Goal: Transaction & Acquisition: Purchase product/service

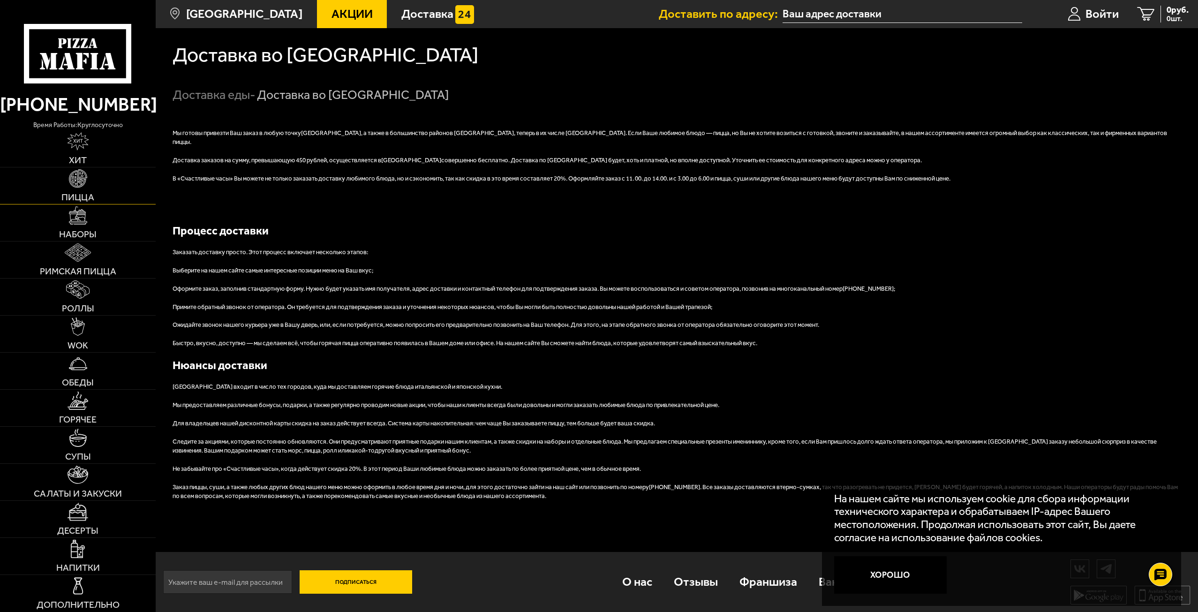
click at [88, 183] on link "Пицца" at bounding box center [78, 185] width 156 height 37
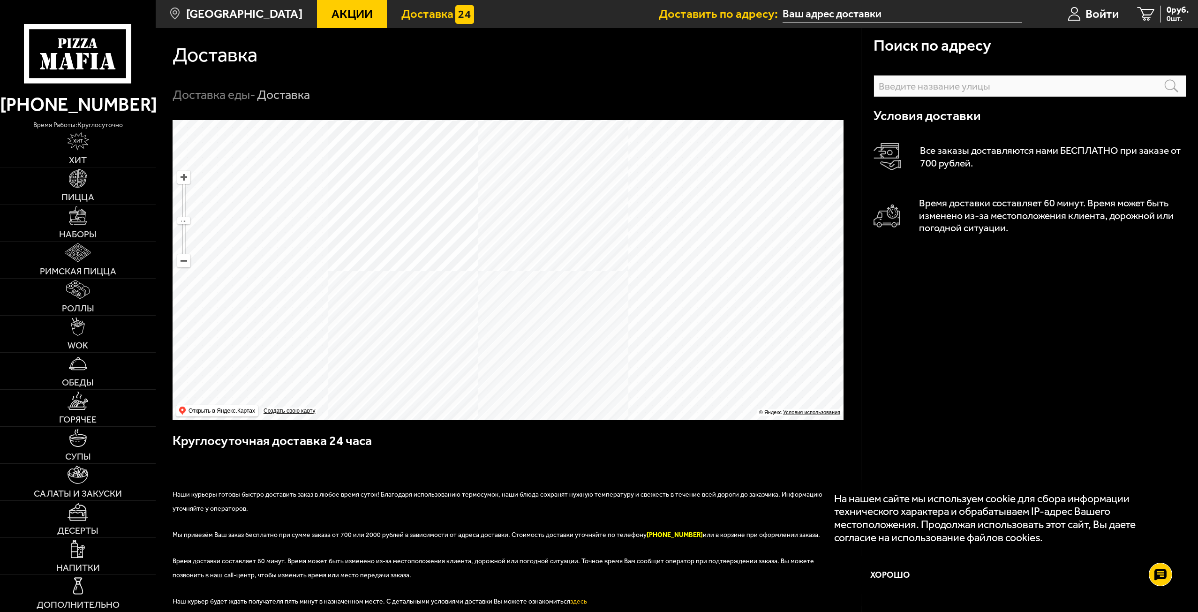
drag, startPoint x: 580, startPoint y: 308, endPoint x: 605, endPoint y: 190, distance: 120.3
click at [605, 190] on ymaps at bounding box center [508, 270] width 671 height 300
drag, startPoint x: 576, startPoint y: 183, endPoint x: 560, endPoint y: 307, distance: 125.4
click at [560, 307] on ymaps at bounding box center [508, 270] width 671 height 300
click at [79, 184] on img at bounding box center [78, 178] width 18 height 18
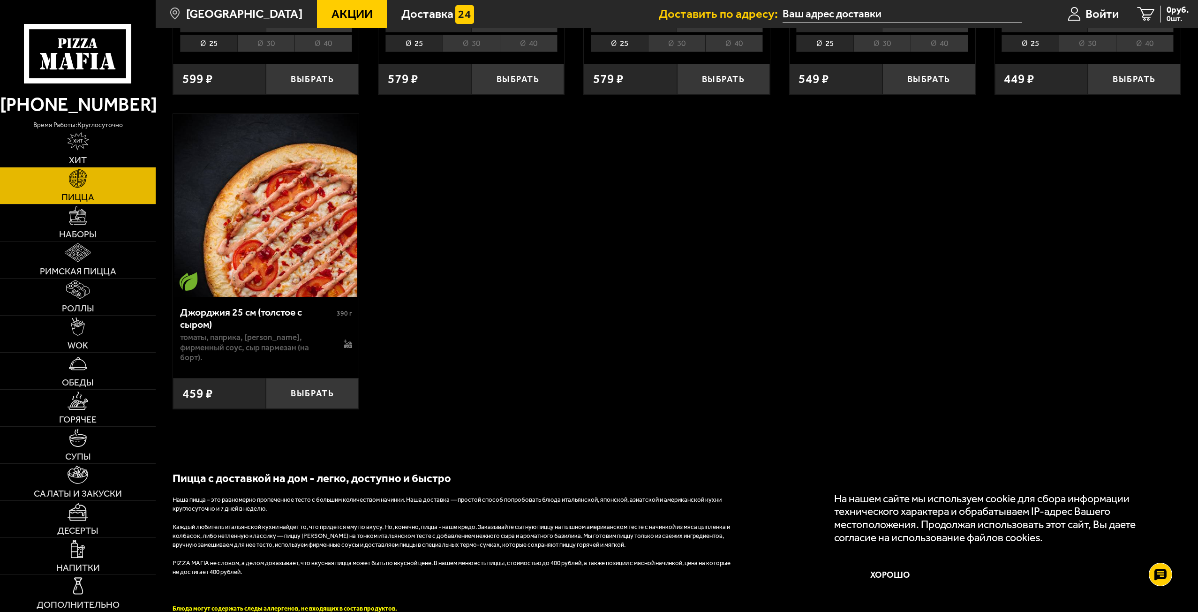
scroll to position [2627, 0]
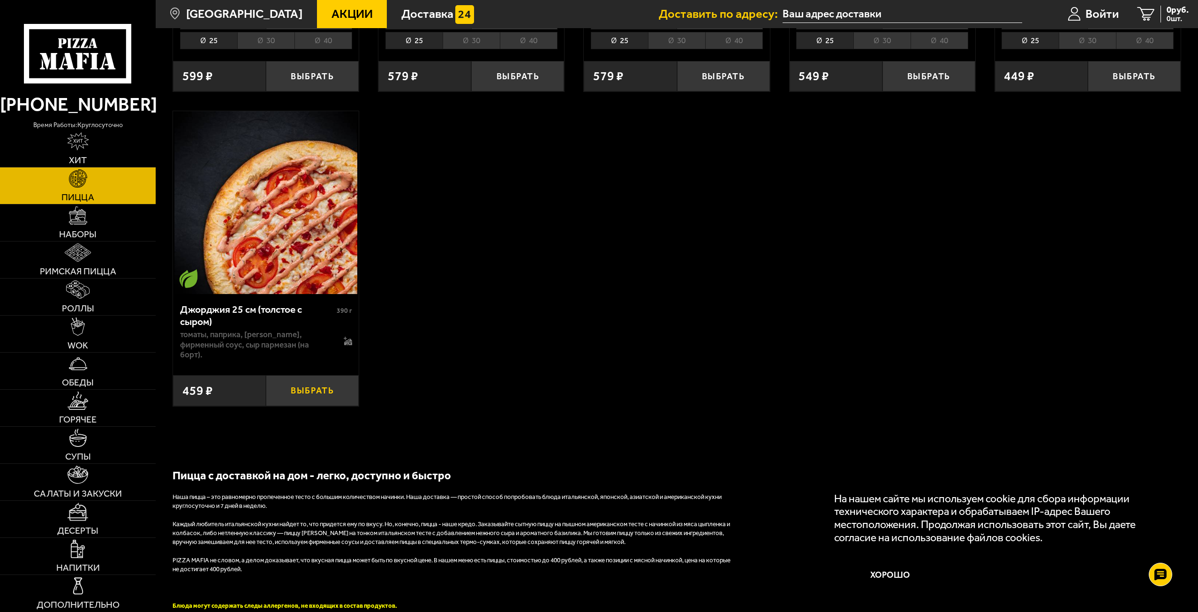
click at [329, 395] on button "Выбрать" at bounding box center [312, 390] width 93 height 30
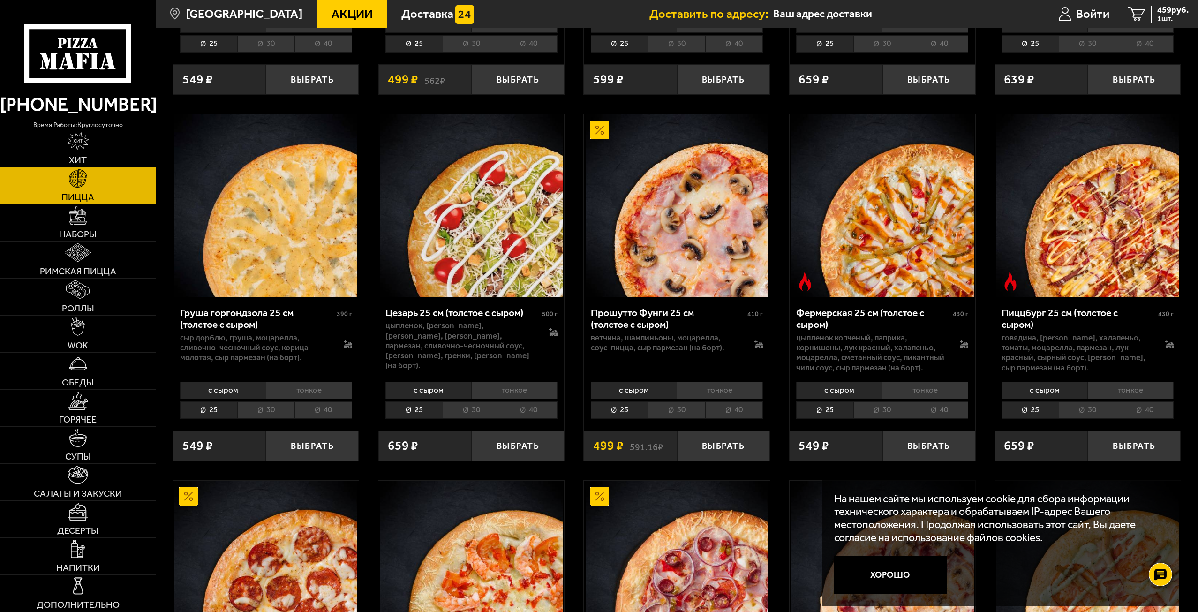
scroll to position [1220, 0]
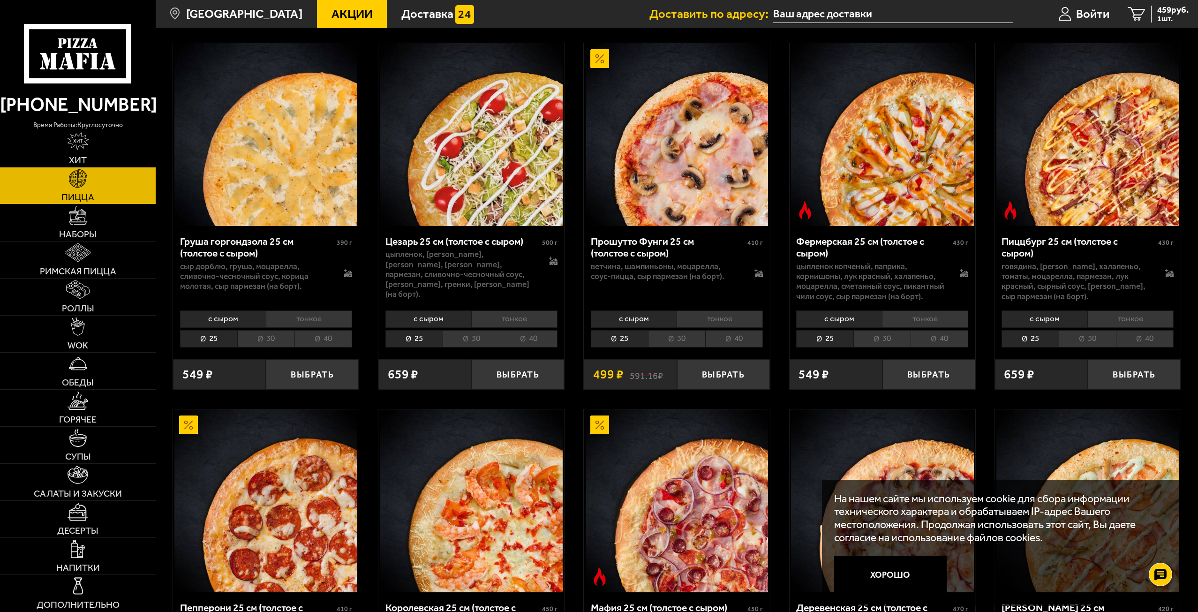
click at [680, 343] on li "30" at bounding box center [676, 338] width 57 height 17
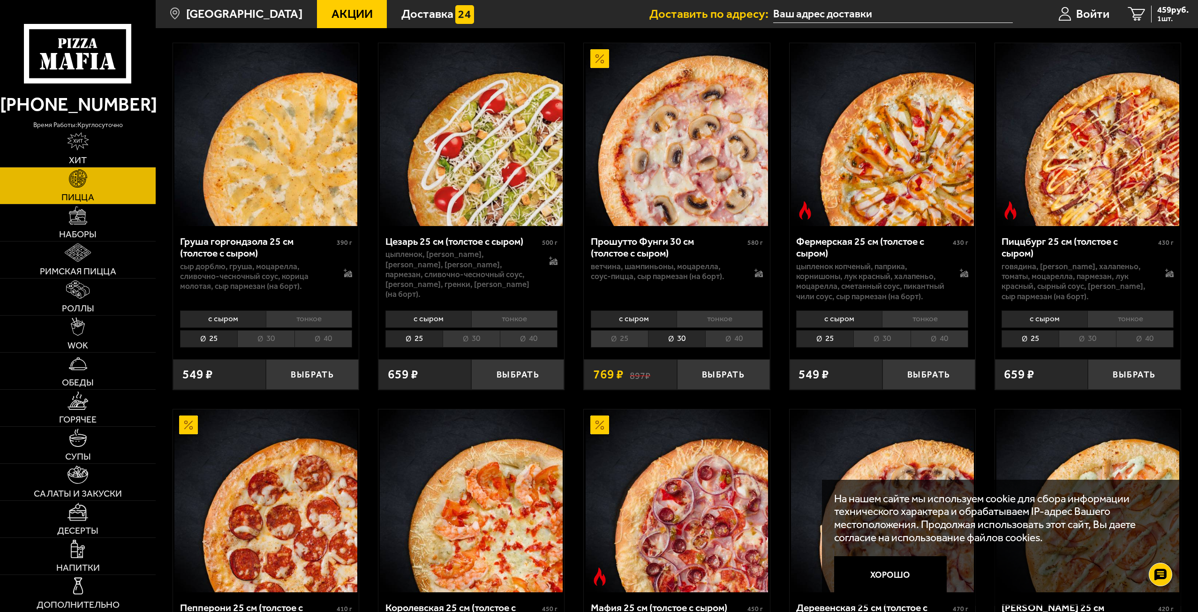
click at [612, 342] on li "25" at bounding box center [619, 338] width 57 height 17
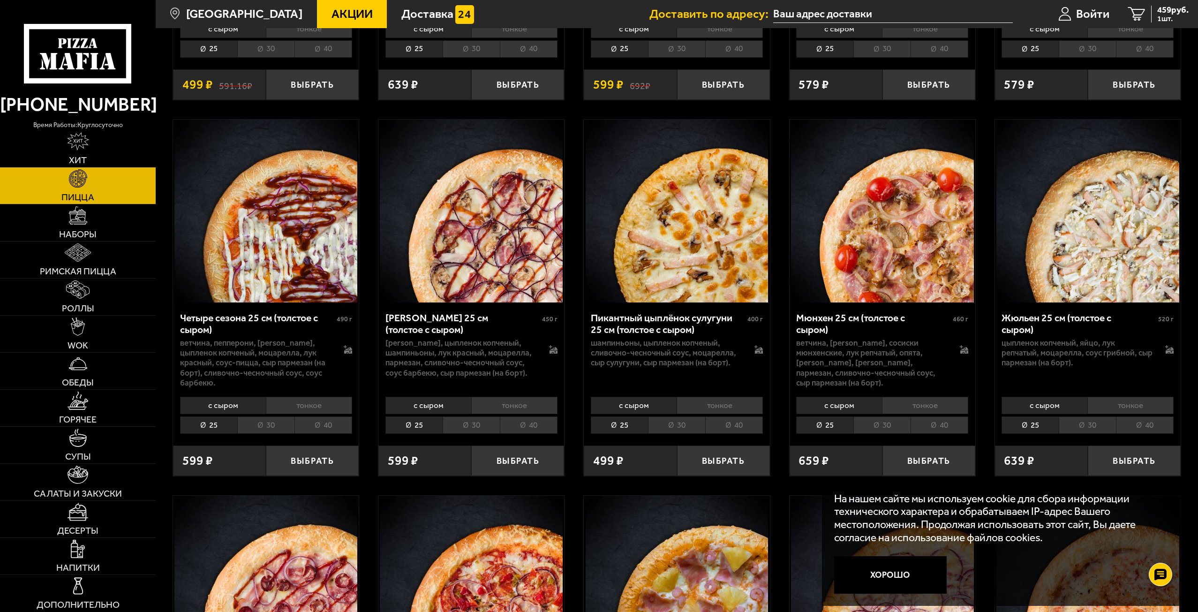
scroll to position [1876, 0]
click at [724, 467] on button "Выбрать" at bounding box center [723, 460] width 93 height 30
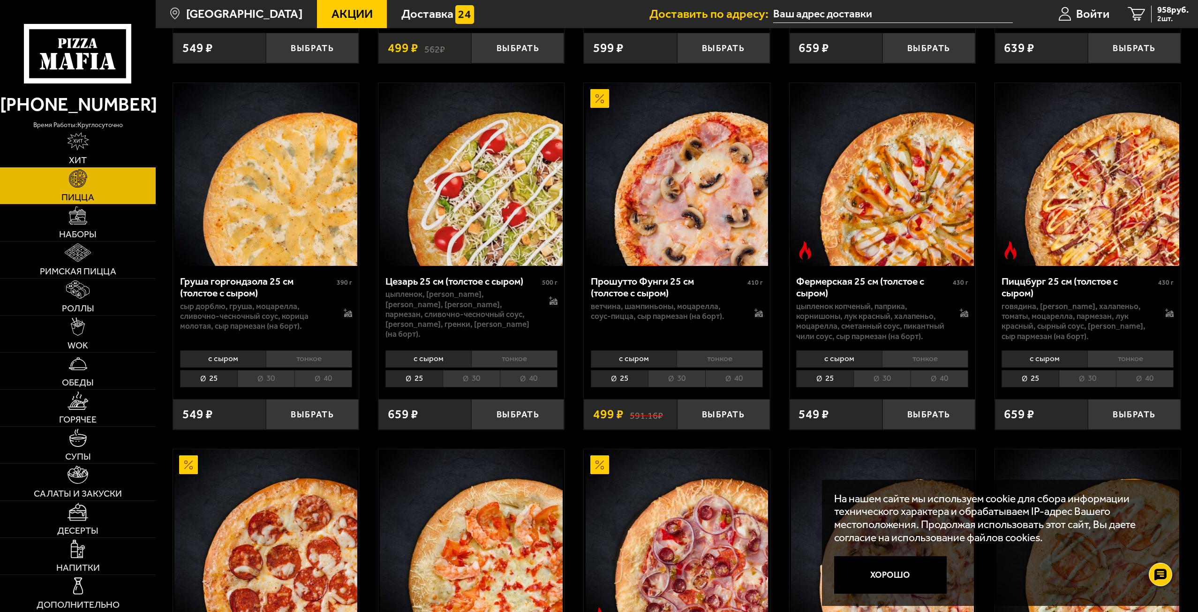
scroll to position [1173, 0]
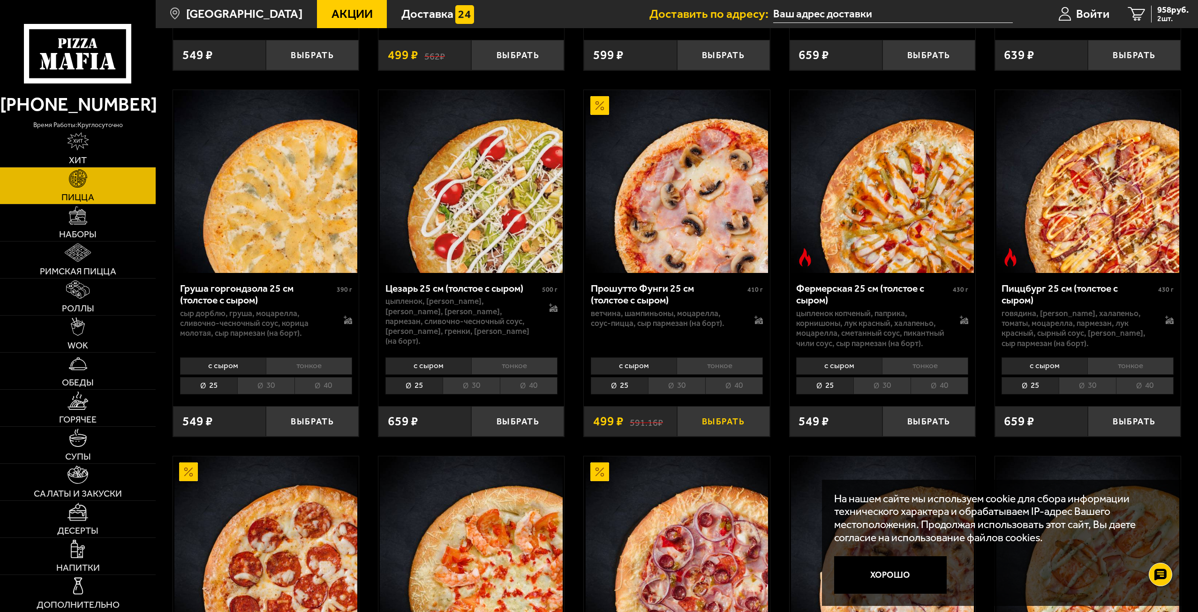
click at [728, 427] on button "Выбрать" at bounding box center [723, 421] width 93 height 30
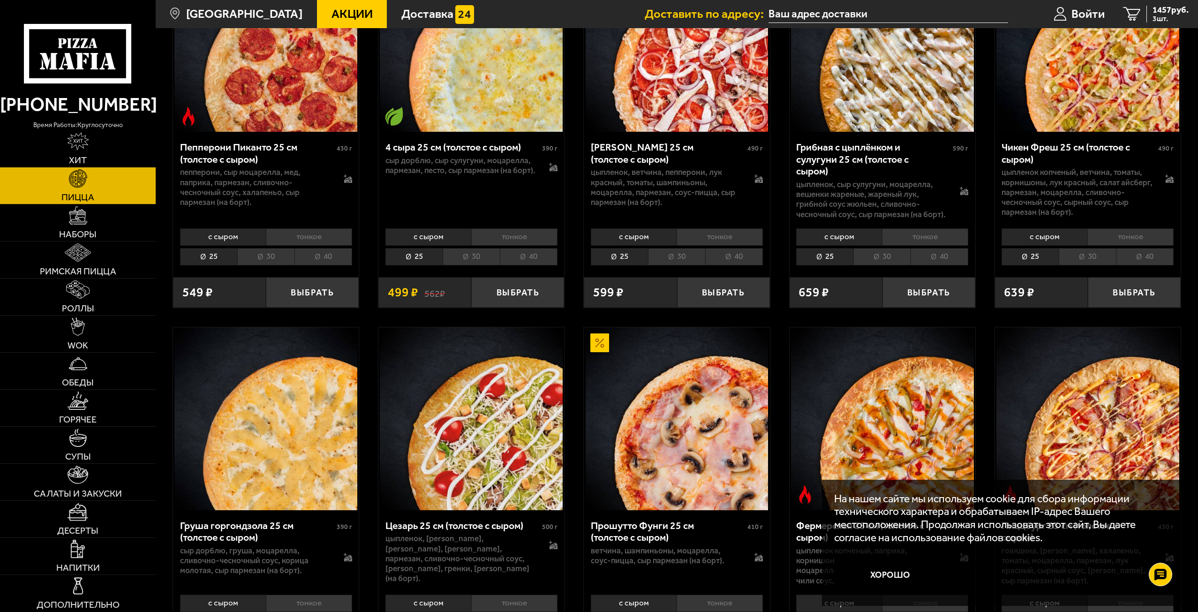
scroll to position [891, 0]
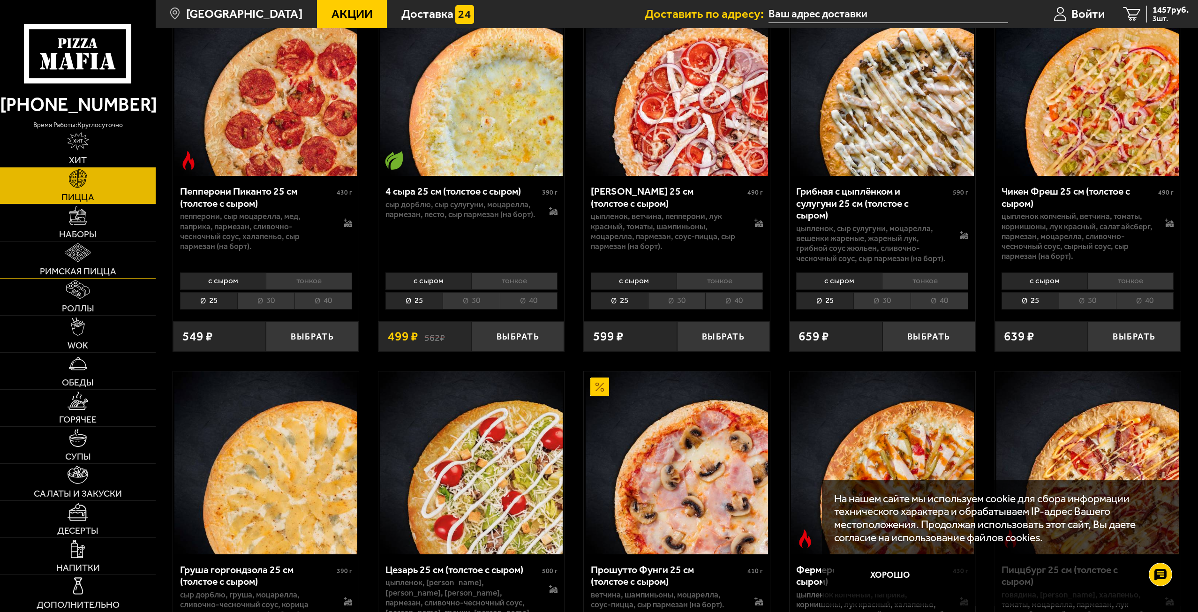
click at [76, 264] on link "Римская пицца" at bounding box center [78, 260] width 156 height 37
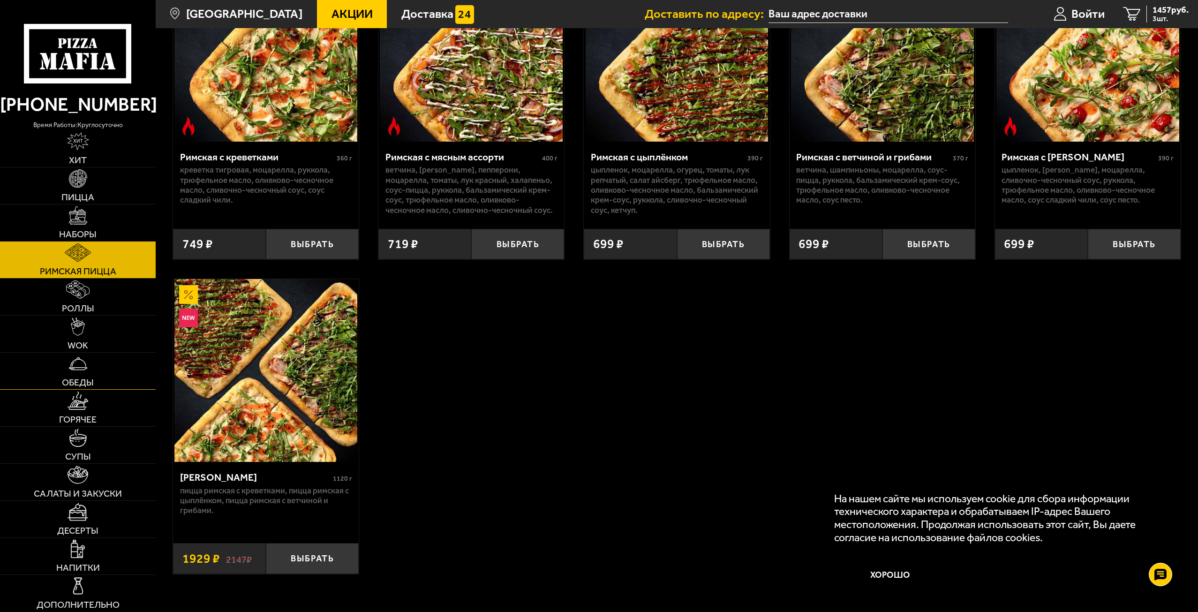
scroll to position [188, 0]
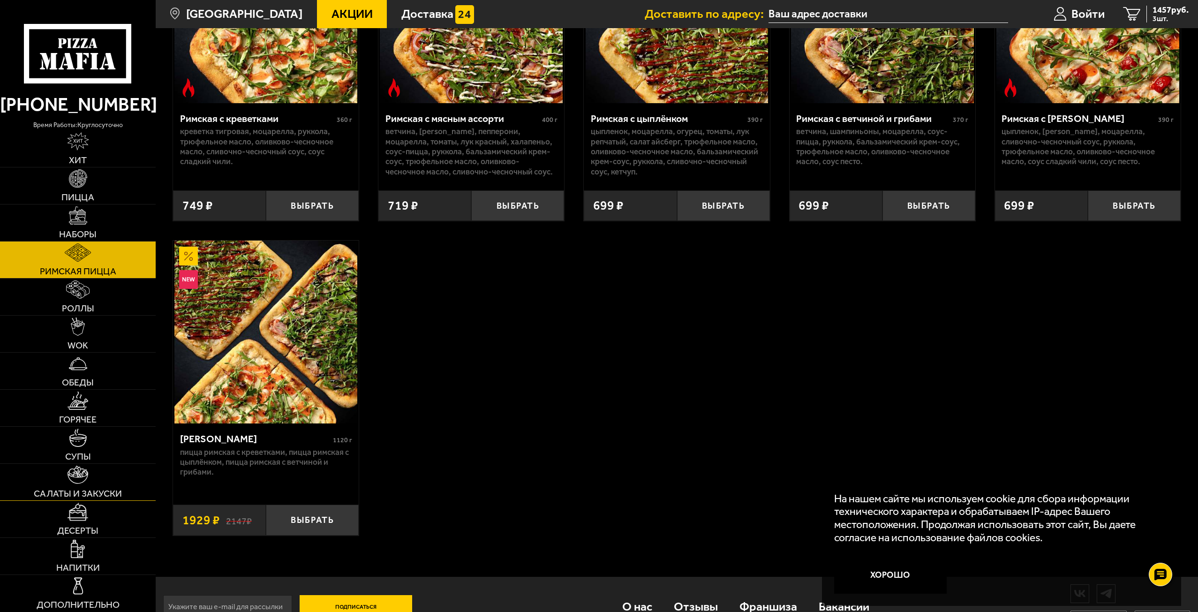
click at [88, 487] on link "Салаты и закуски" at bounding box center [78, 482] width 156 height 37
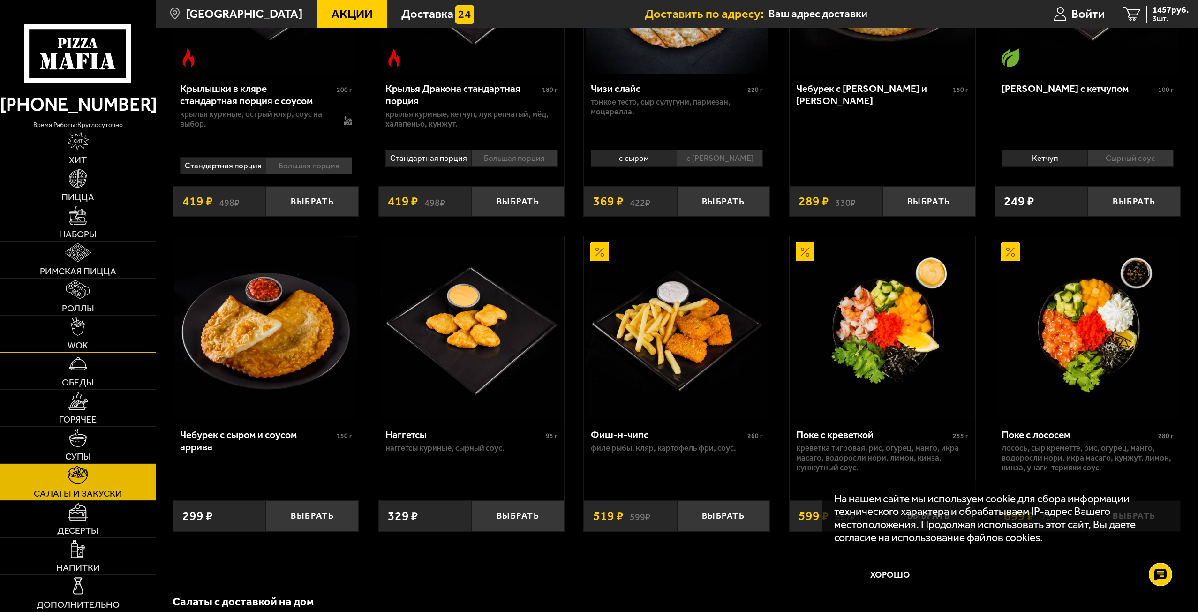
scroll to position [375, 0]
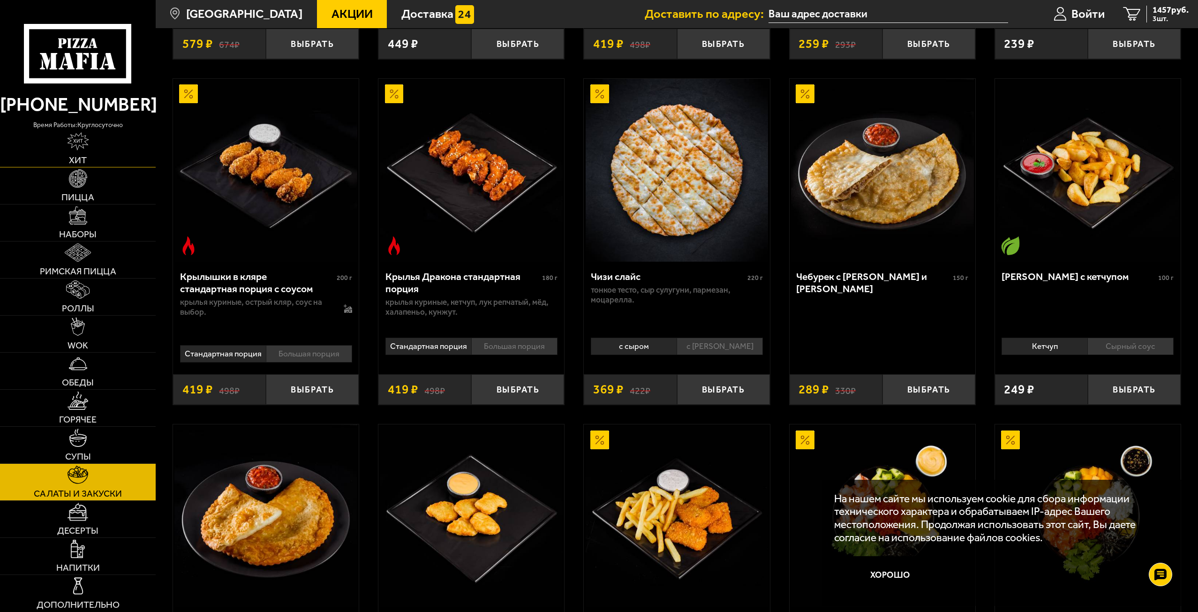
click at [77, 148] on img at bounding box center [78, 141] width 22 height 18
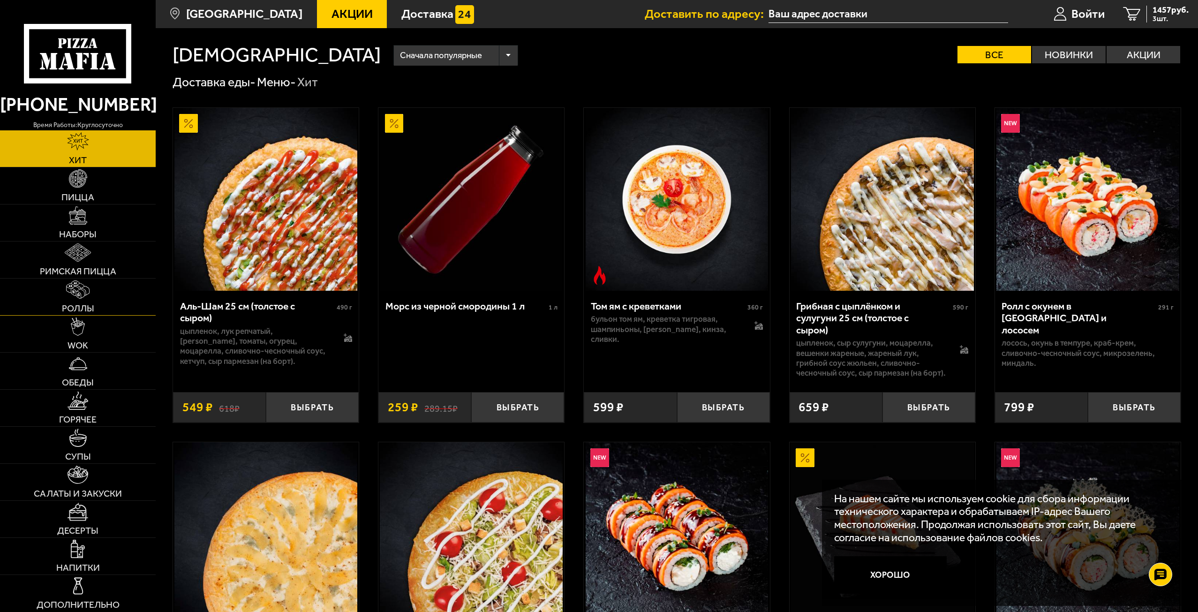
click at [81, 288] on img at bounding box center [78, 289] width 24 height 18
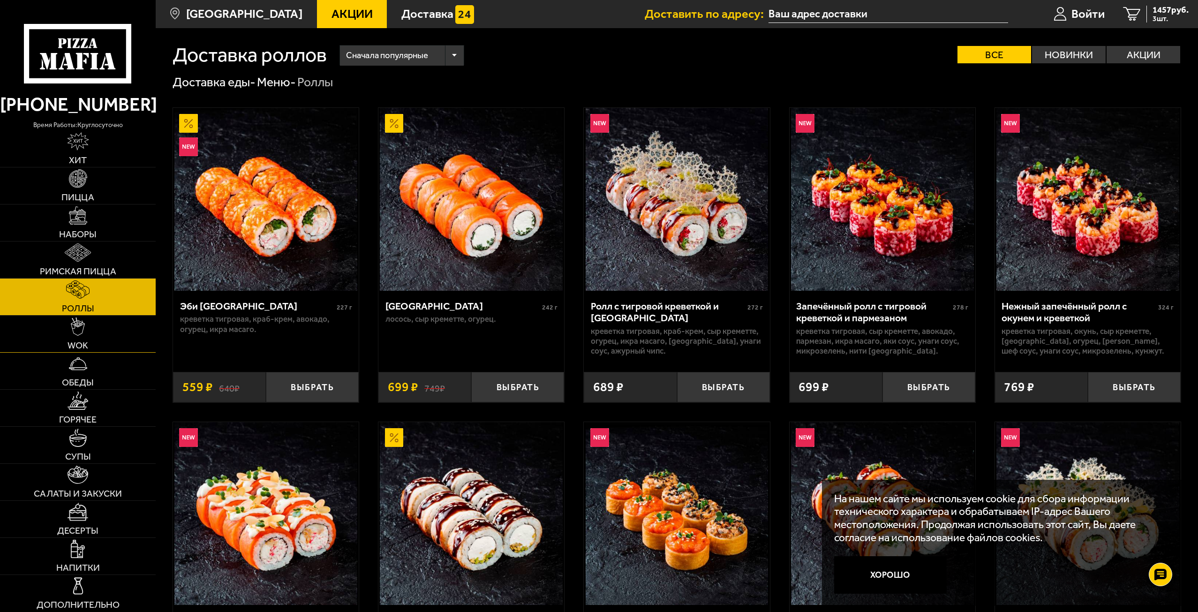
click at [83, 339] on link "WOK" at bounding box center [78, 334] width 156 height 37
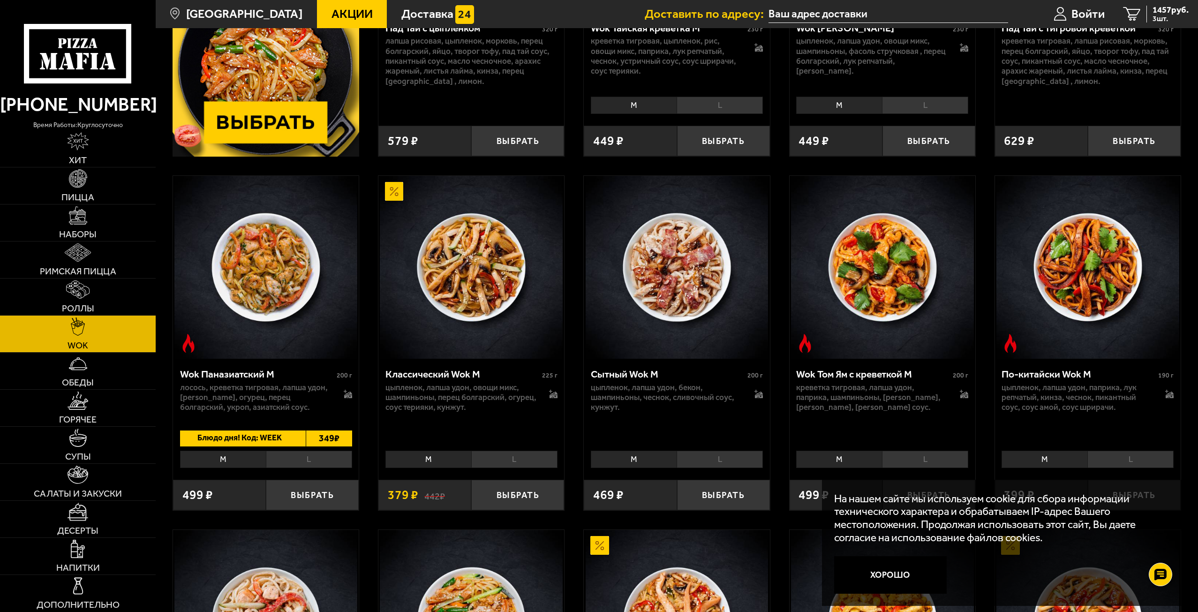
scroll to position [375, 0]
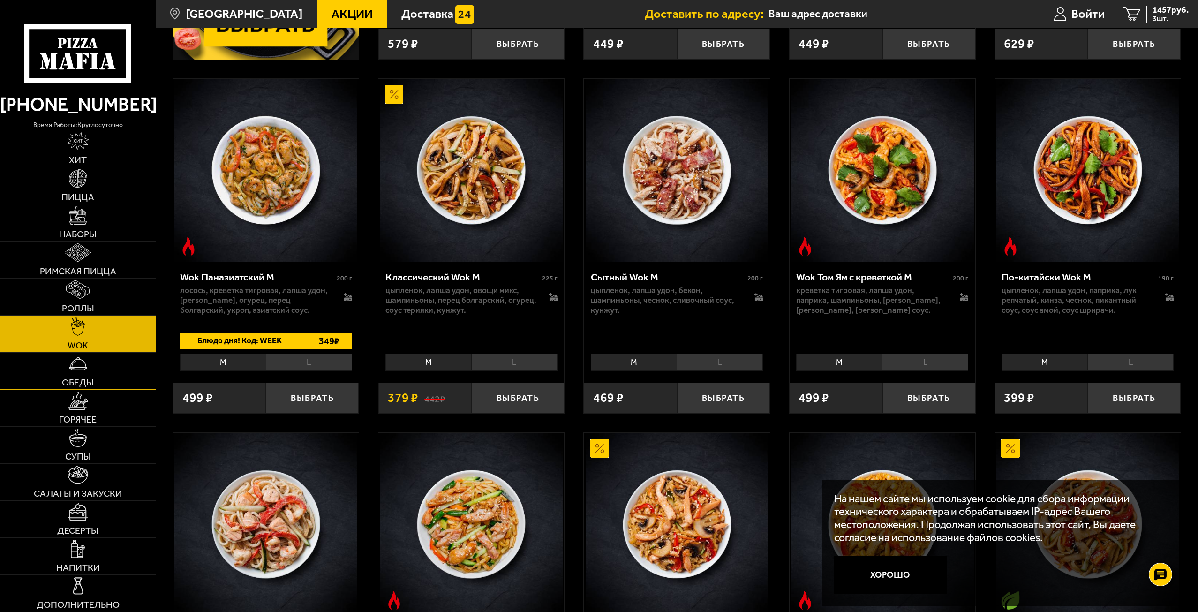
click at [105, 380] on link "Обеды" at bounding box center [78, 371] width 156 height 37
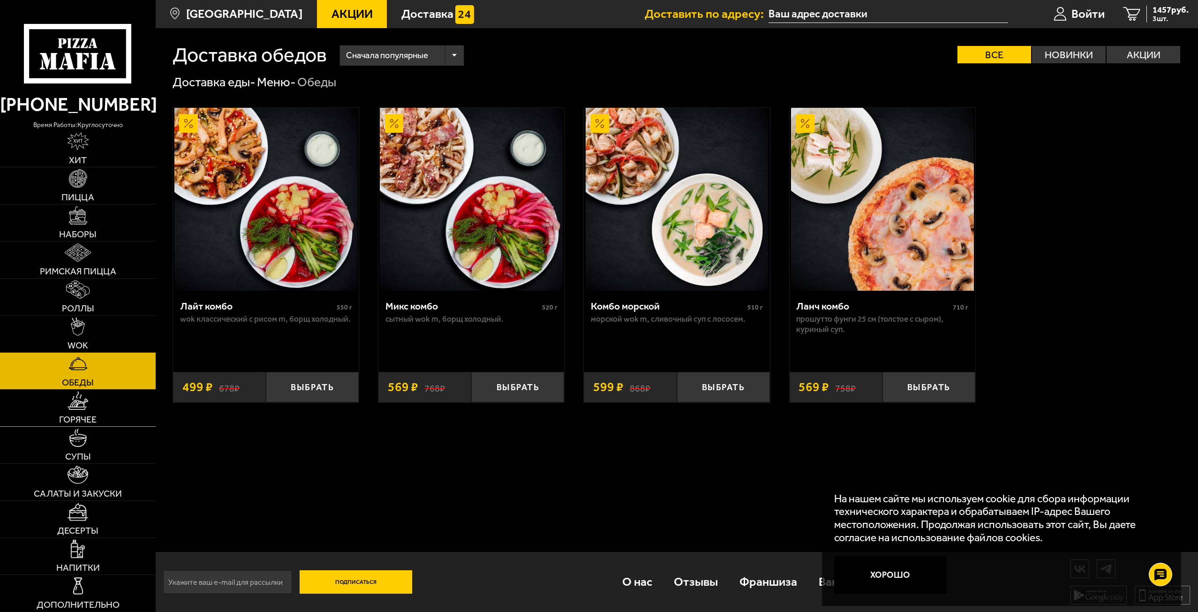
click at [95, 421] on span "Горячее" at bounding box center [78, 419] width 38 height 9
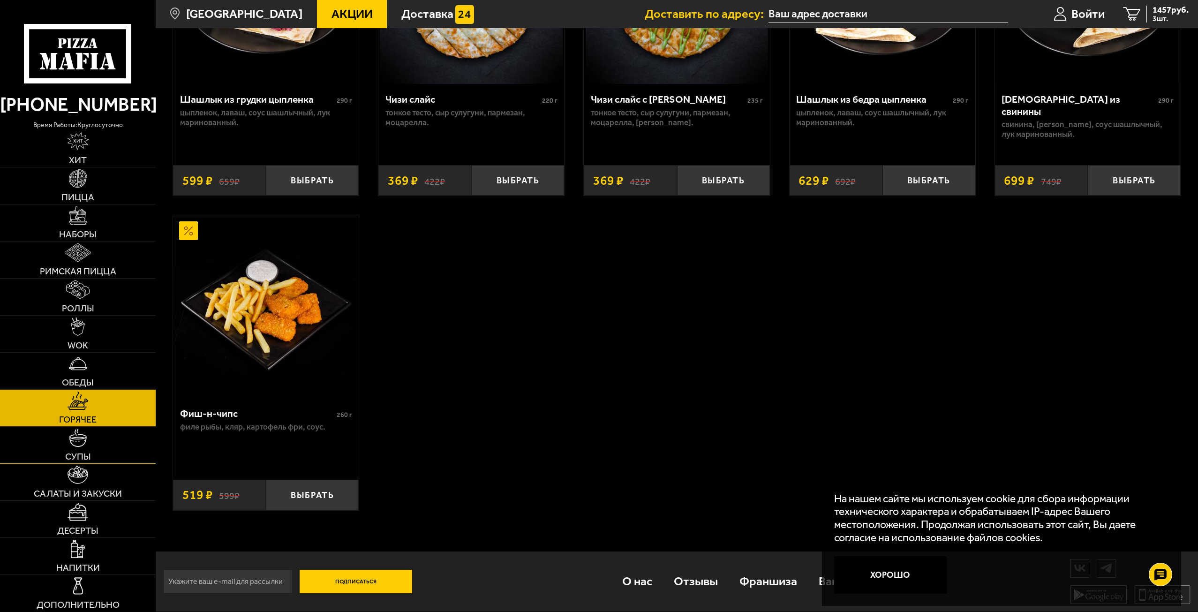
scroll to position [908, 0]
click at [97, 599] on link "Дополнительно" at bounding box center [78, 593] width 156 height 37
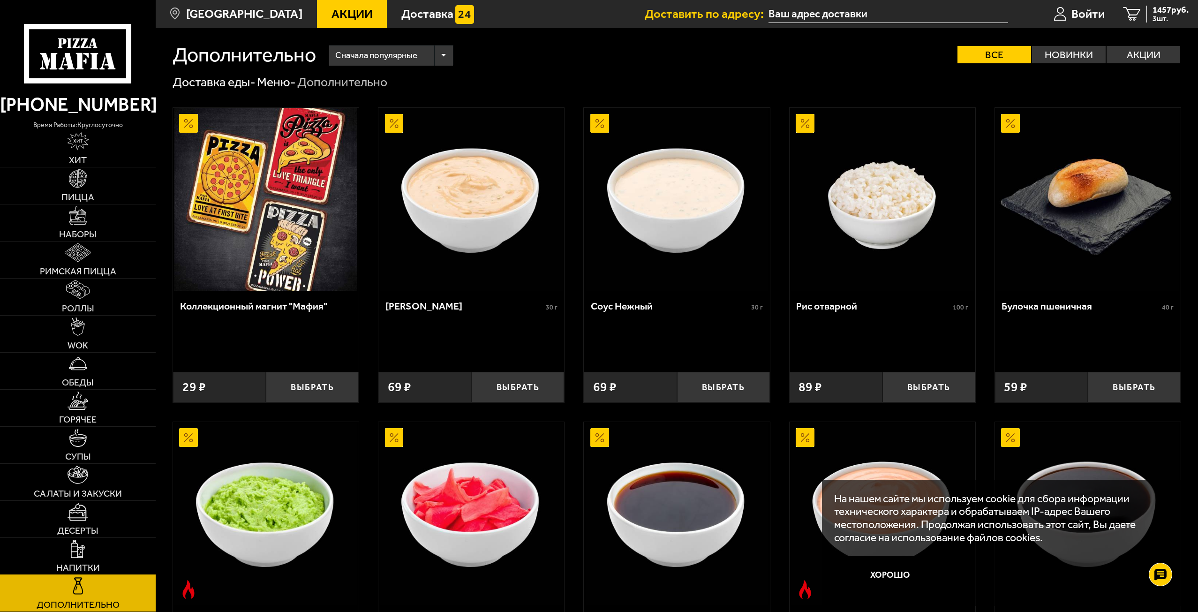
click at [58, 552] on link "Напитки" at bounding box center [78, 556] width 156 height 37
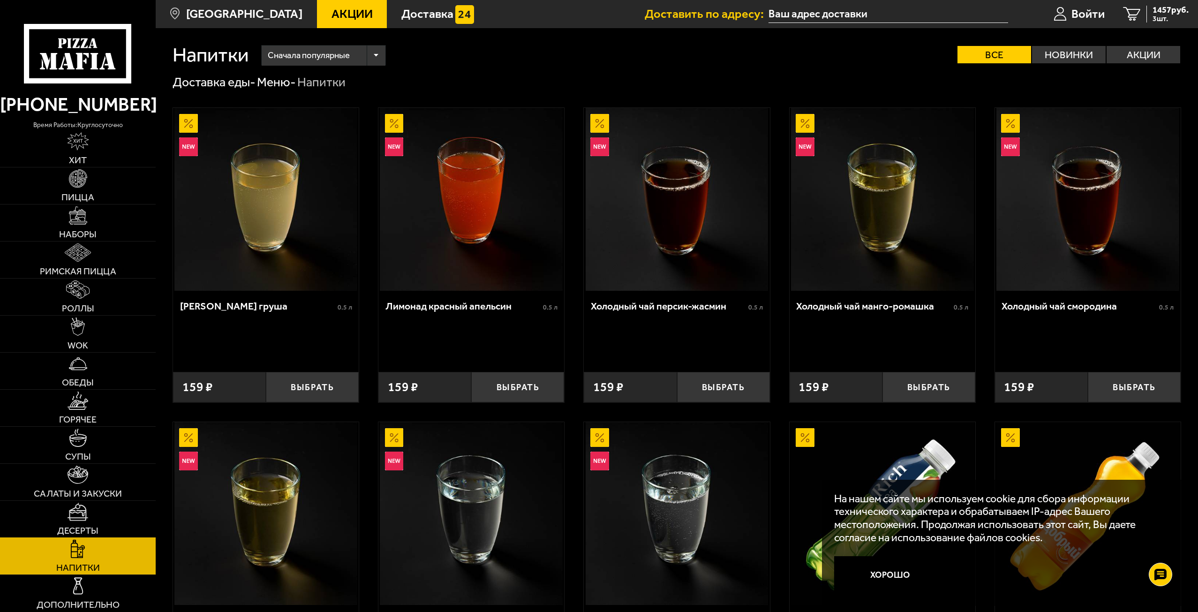
click at [71, 517] on img at bounding box center [78, 512] width 20 height 18
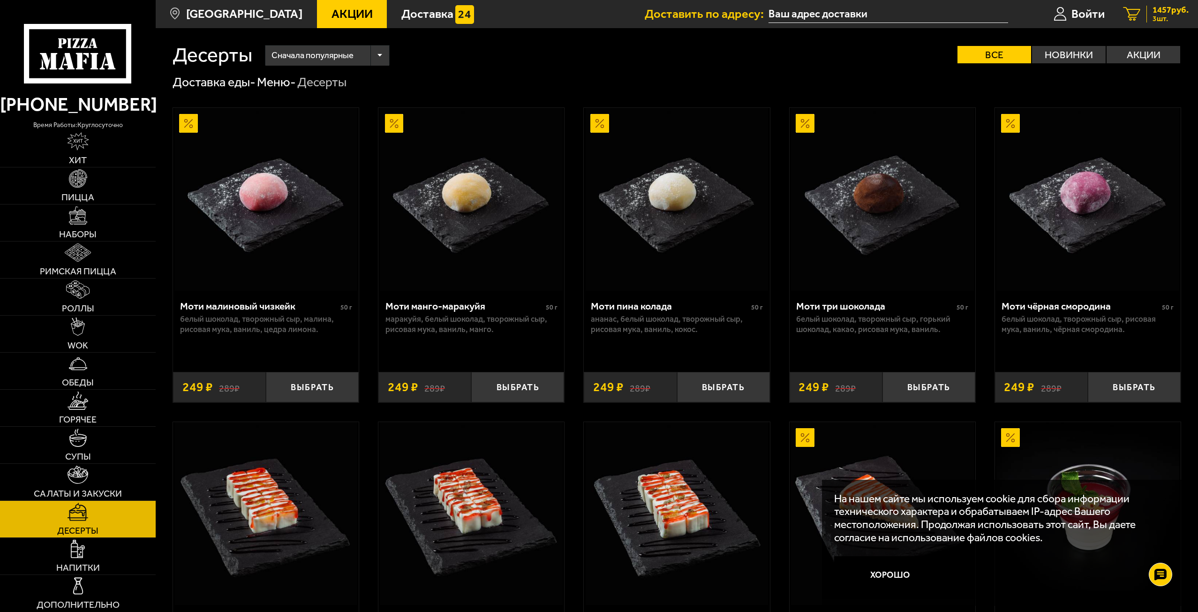
click at [1174, 15] on span "1457 руб." at bounding box center [1171, 10] width 36 height 9
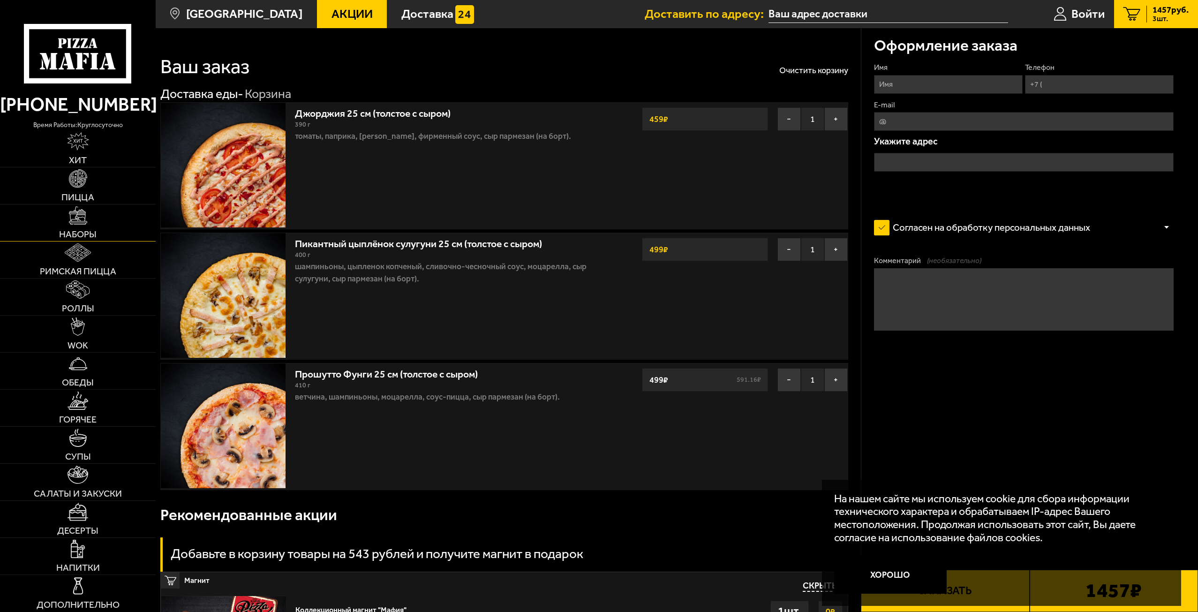
click at [92, 222] on link "Наборы" at bounding box center [78, 223] width 156 height 37
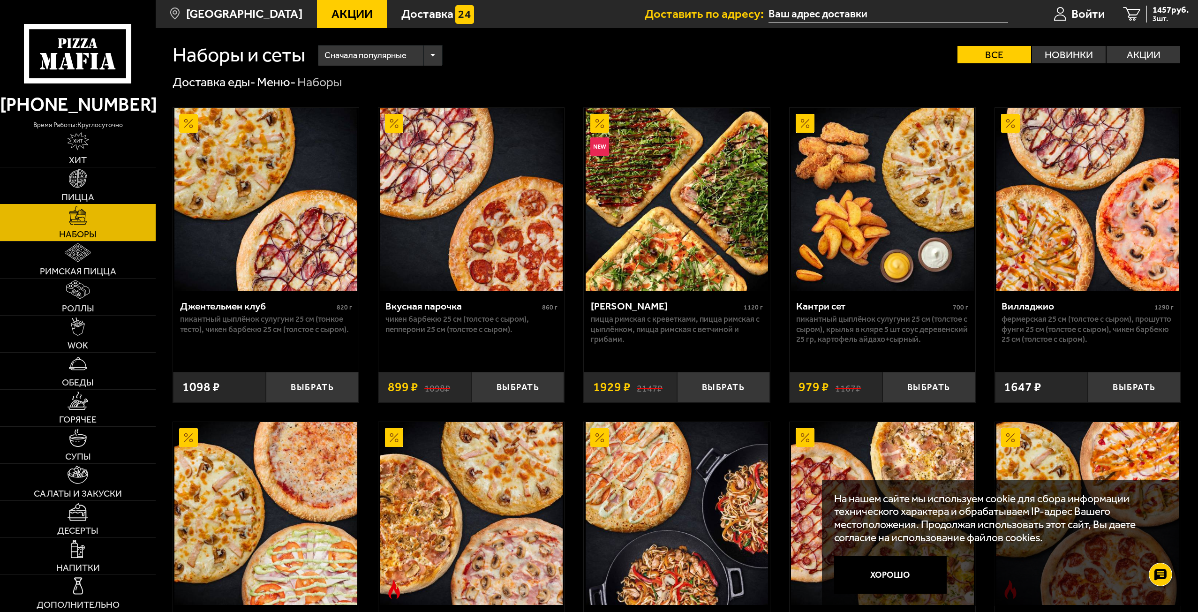
click at [79, 186] on img at bounding box center [78, 178] width 18 height 18
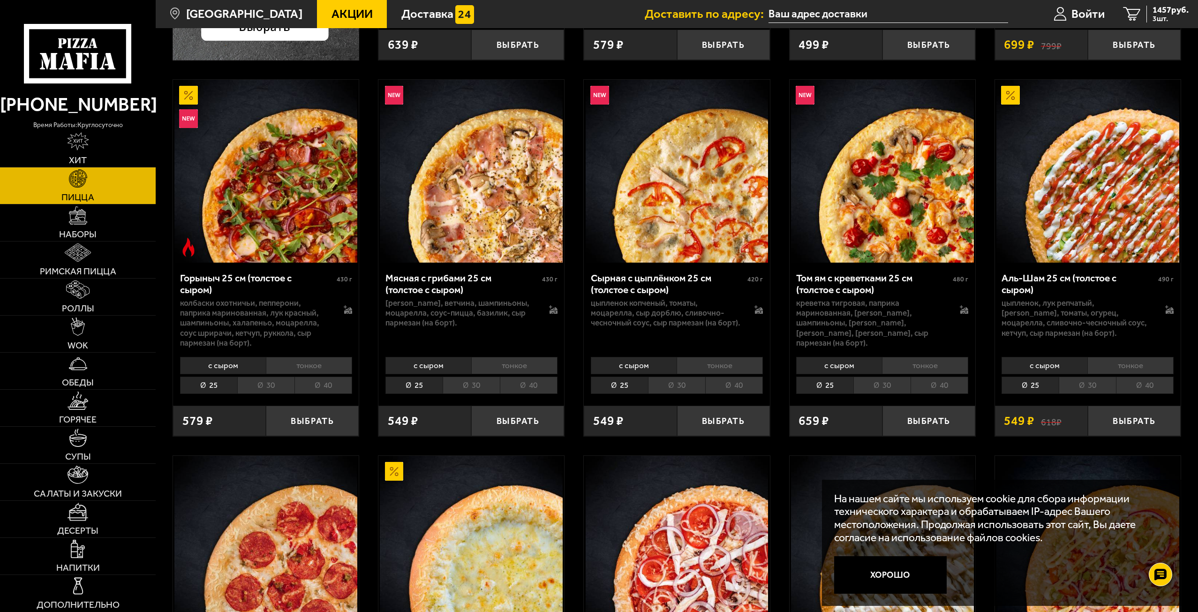
scroll to position [422, 0]
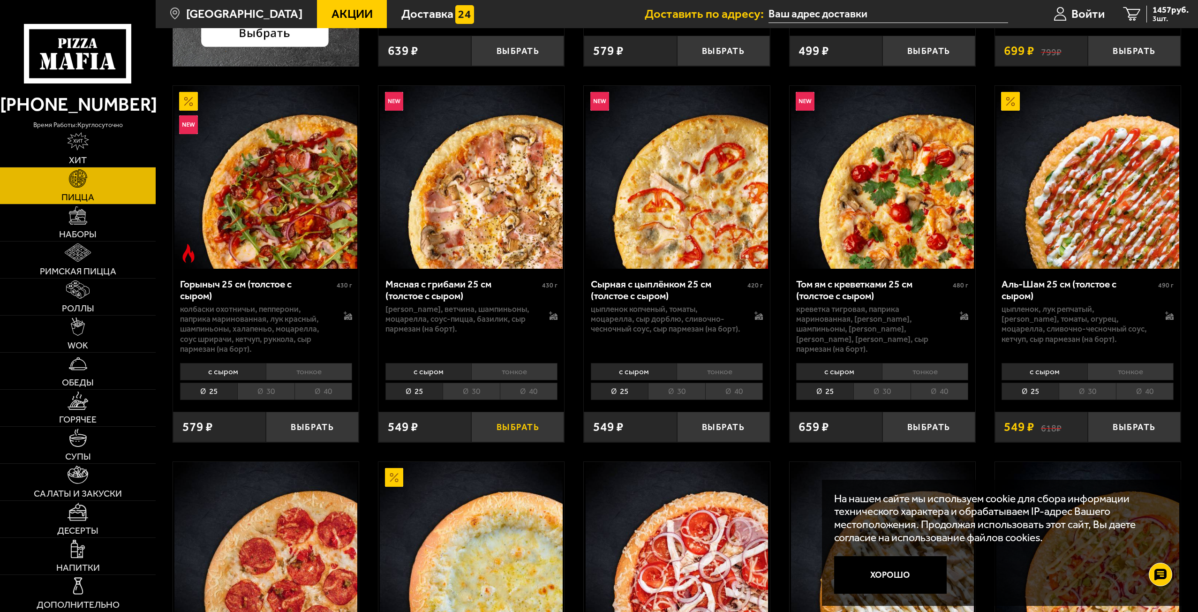
click at [500, 431] on button "Выбрать" at bounding box center [517, 427] width 93 height 30
click at [1166, 17] on span "4 шт." at bounding box center [1171, 19] width 36 height 8
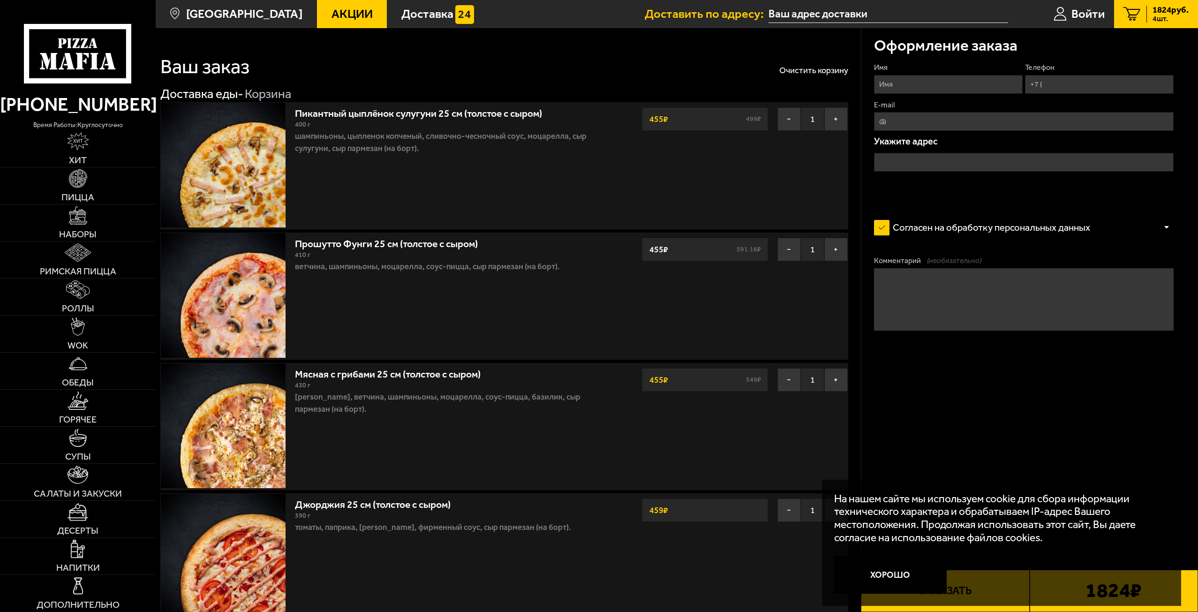
click at [906, 83] on input "Имя" at bounding box center [948, 84] width 149 height 19
click at [1088, 11] on span "Войти" at bounding box center [1088, 14] width 33 height 12
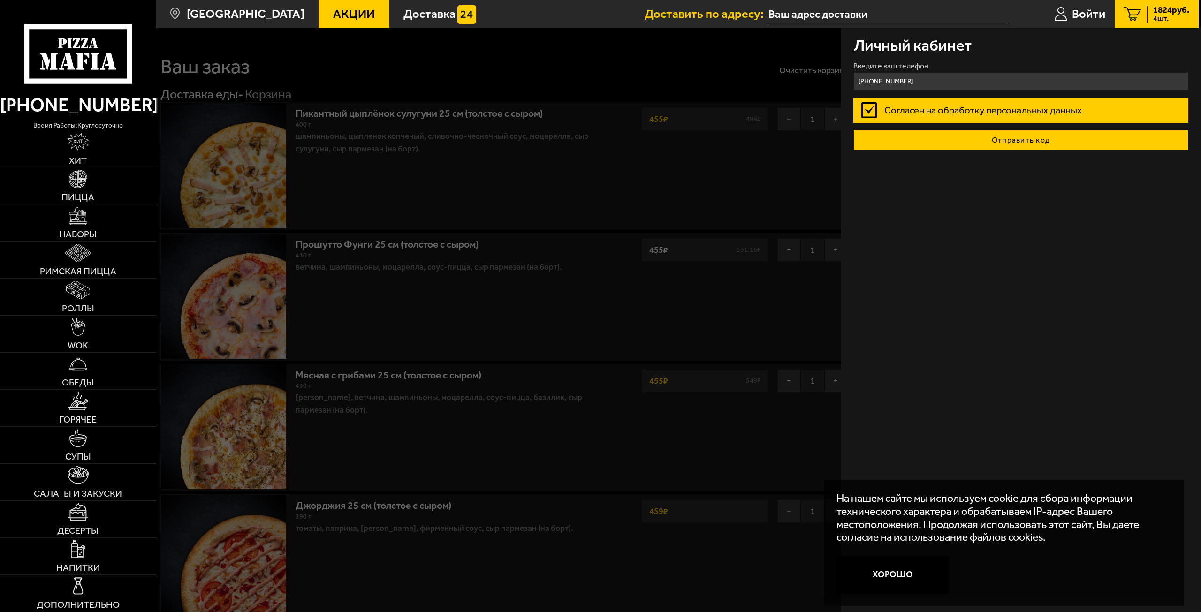
type input "+7 (911) 955-41-35"
click at [1068, 137] on button "Отправить код" at bounding box center [1020, 140] width 335 height 21
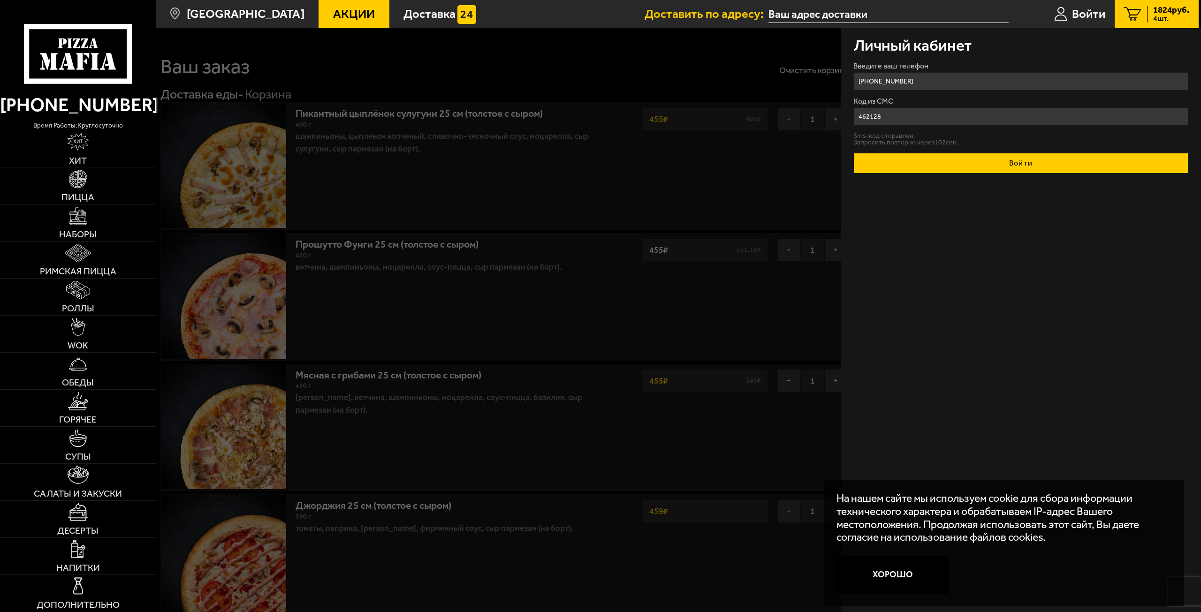
type input "462128"
click at [1037, 164] on button "Войти" at bounding box center [1020, 163] width 335 height 21
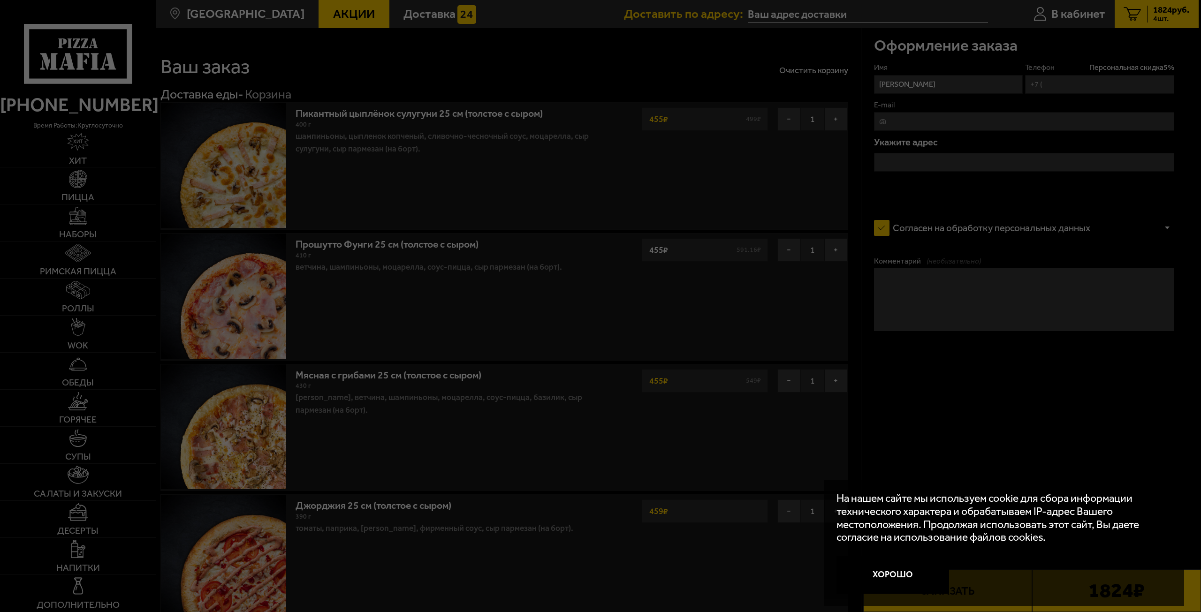
type input "+7 (911) 955-41-35"
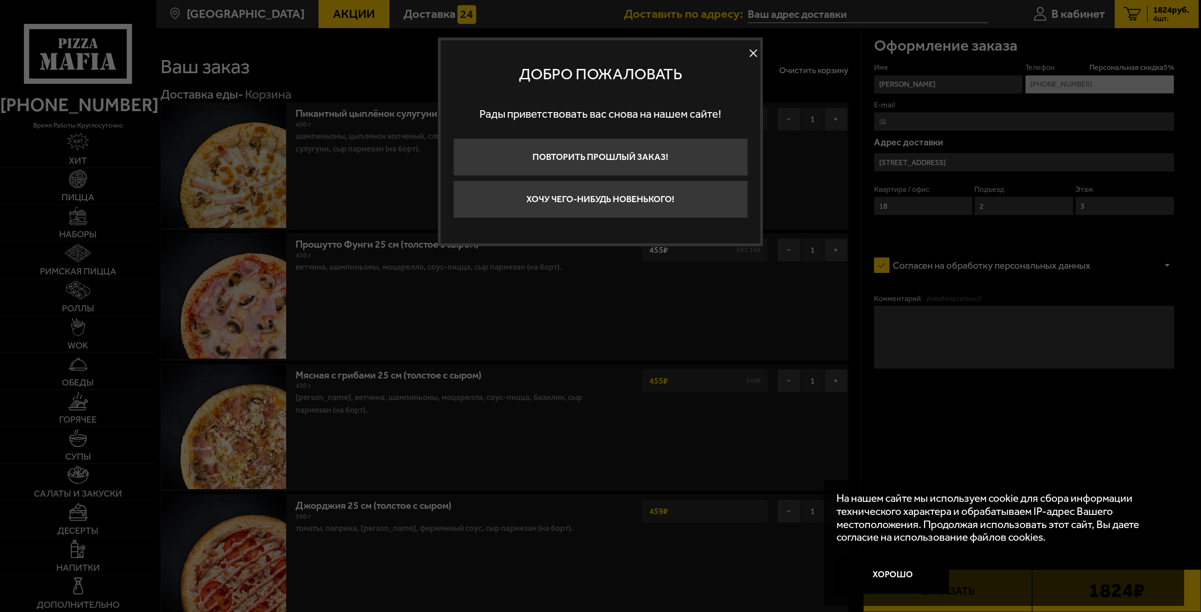
type input "Ленинградская область, Всеволожск, Малая Народная улица, 10"
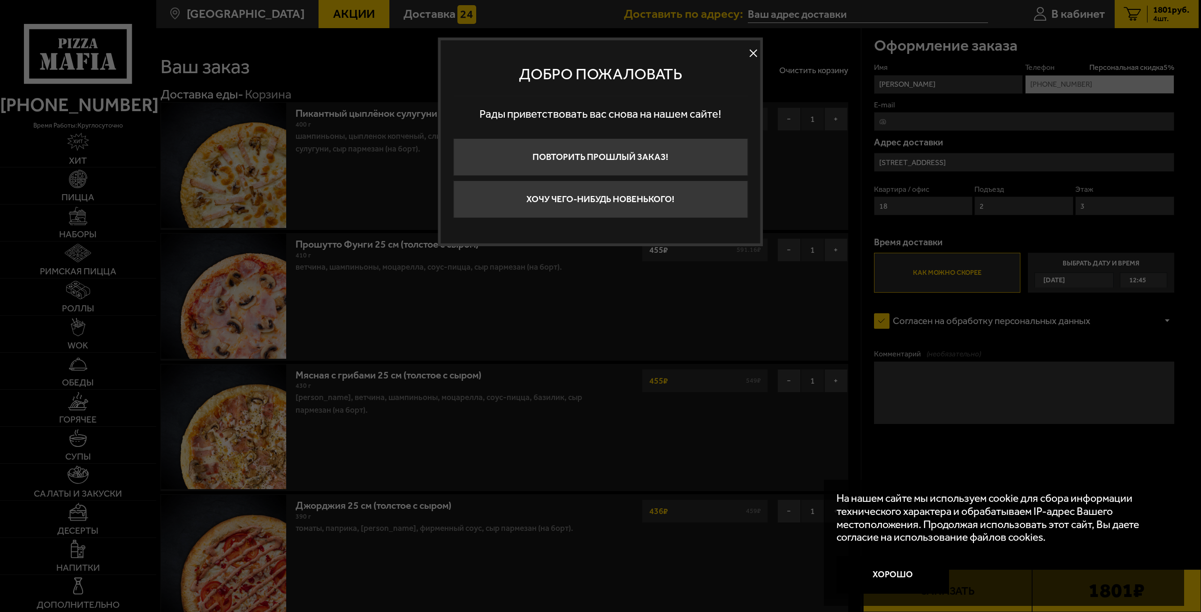
click at [753, 53] on button at bounding box center [753, 53] width 14 height 14
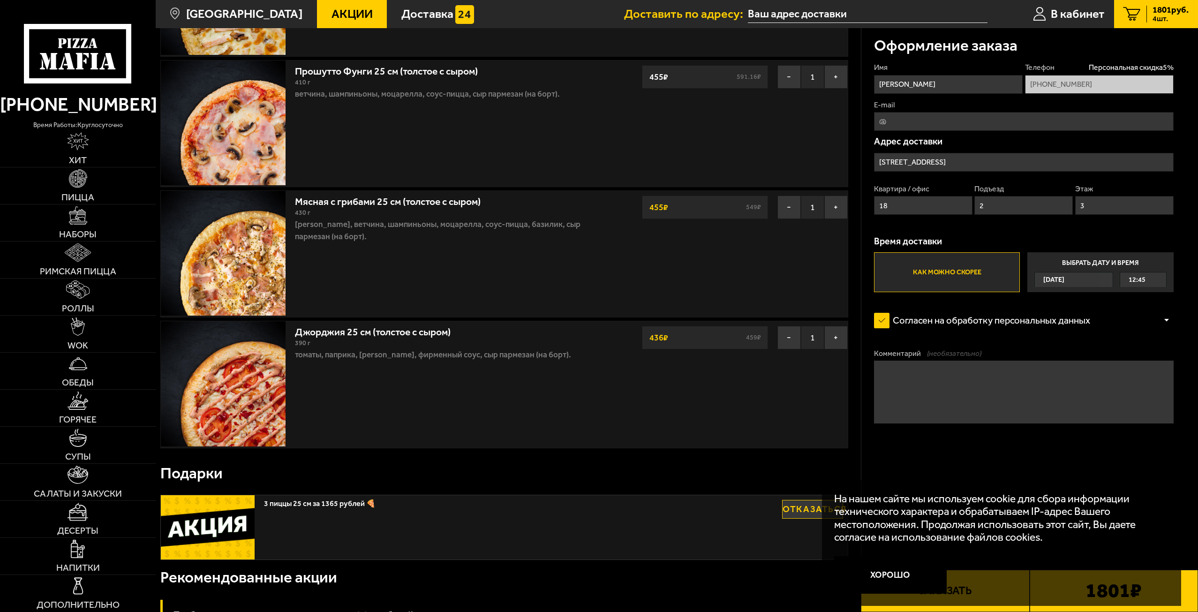
scroll to position [188, 0]
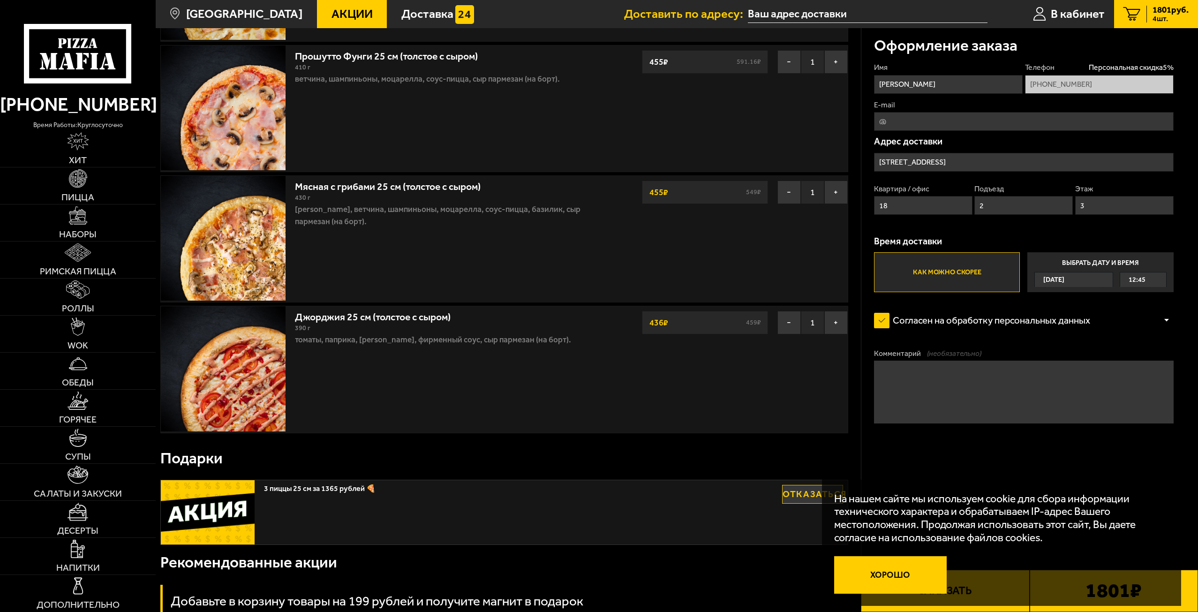
click at [910, 579] on button "Хорошо" at bounding box center [890, 575] width 113 height 38
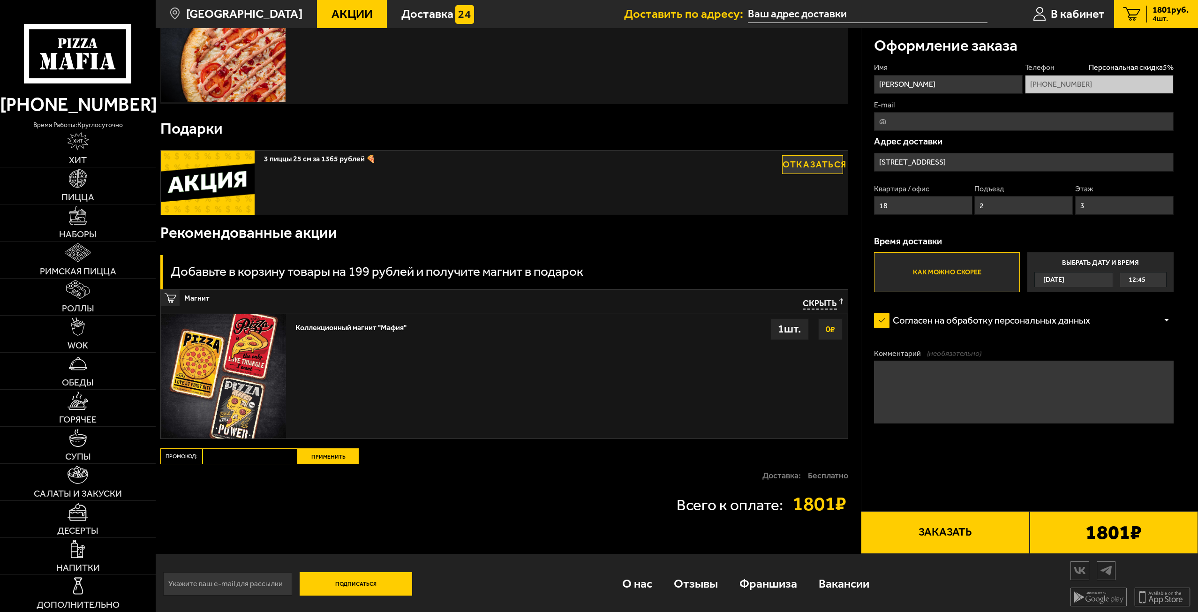
scroll to position [521, 0]
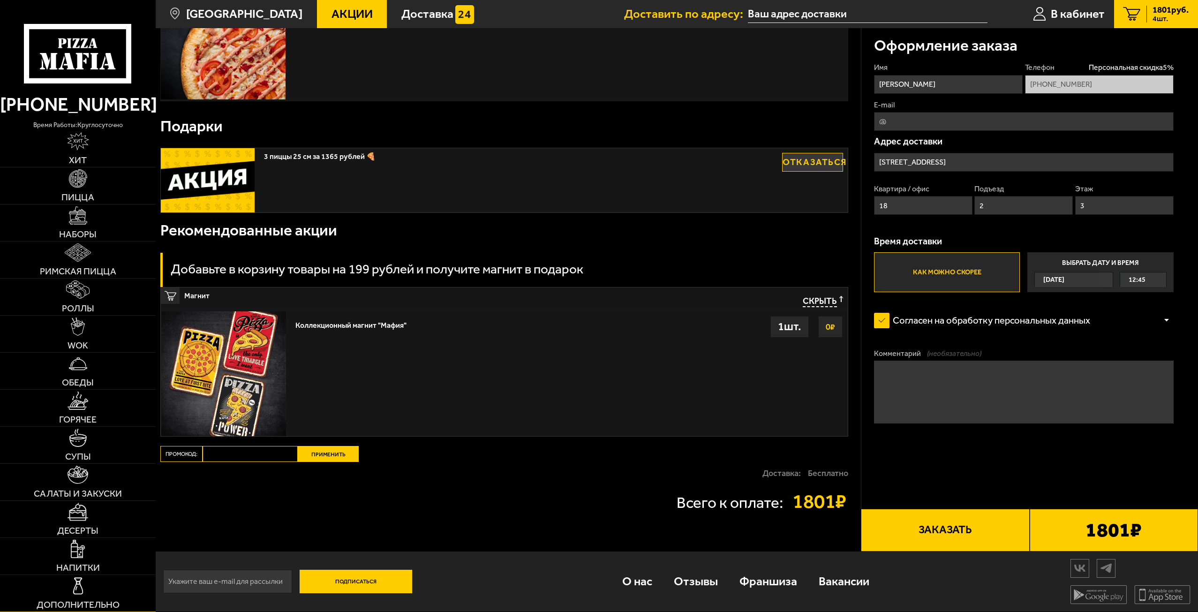
click at [81, 588] on img at bounding box center [78, 586] width 18 height 18
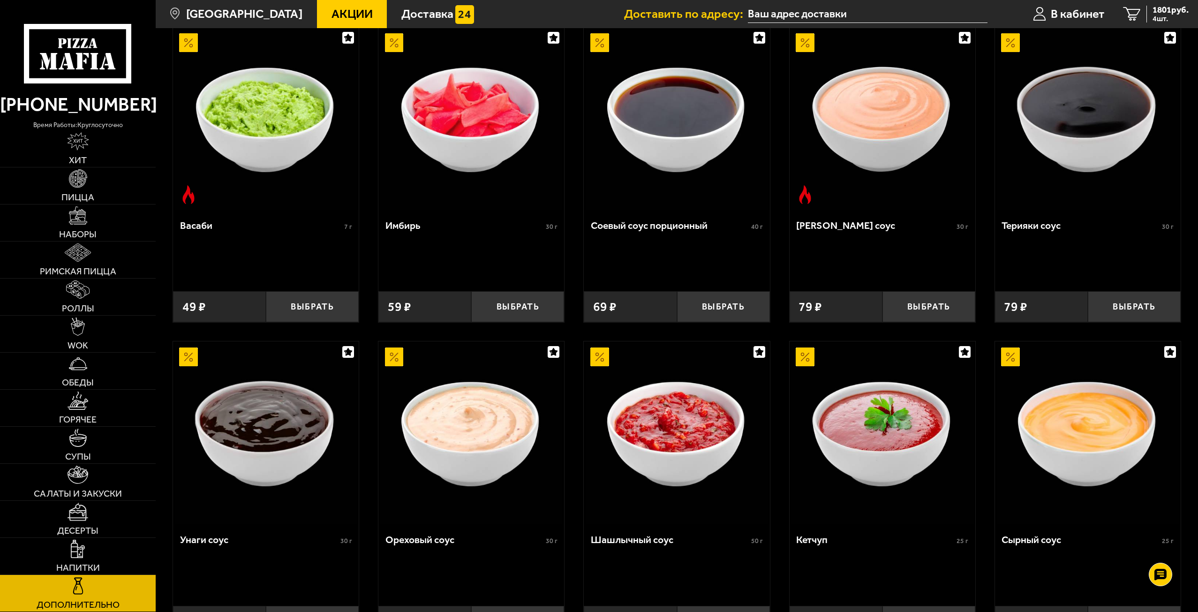
scroll to position [523, 0]
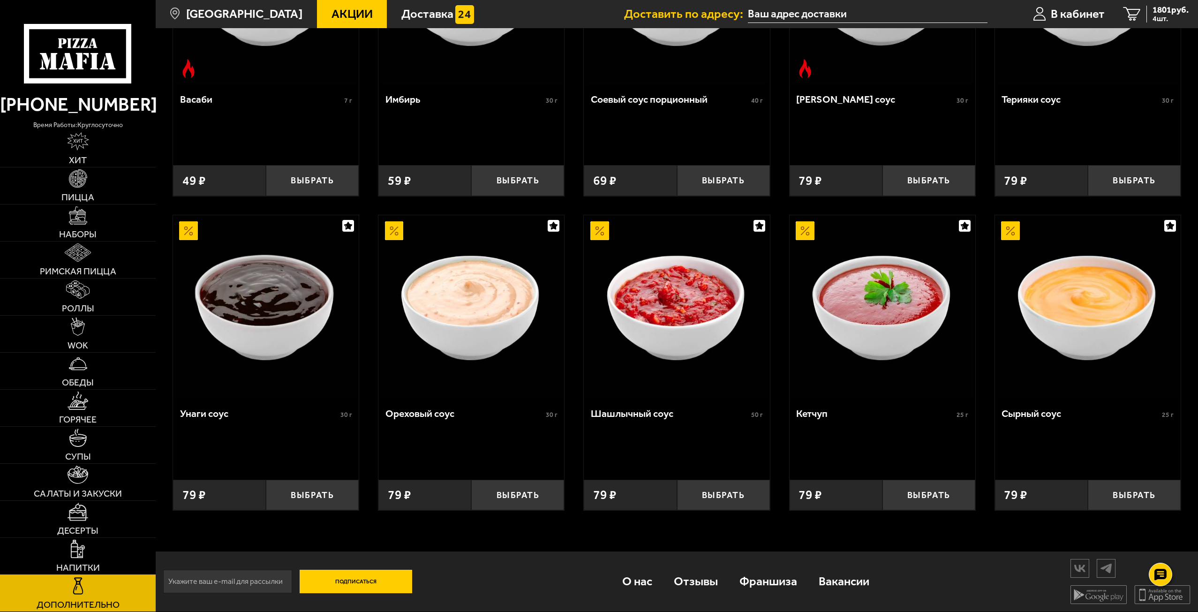
click at [84, 552] on img at bounding box center [78, 549] width 14 height 18
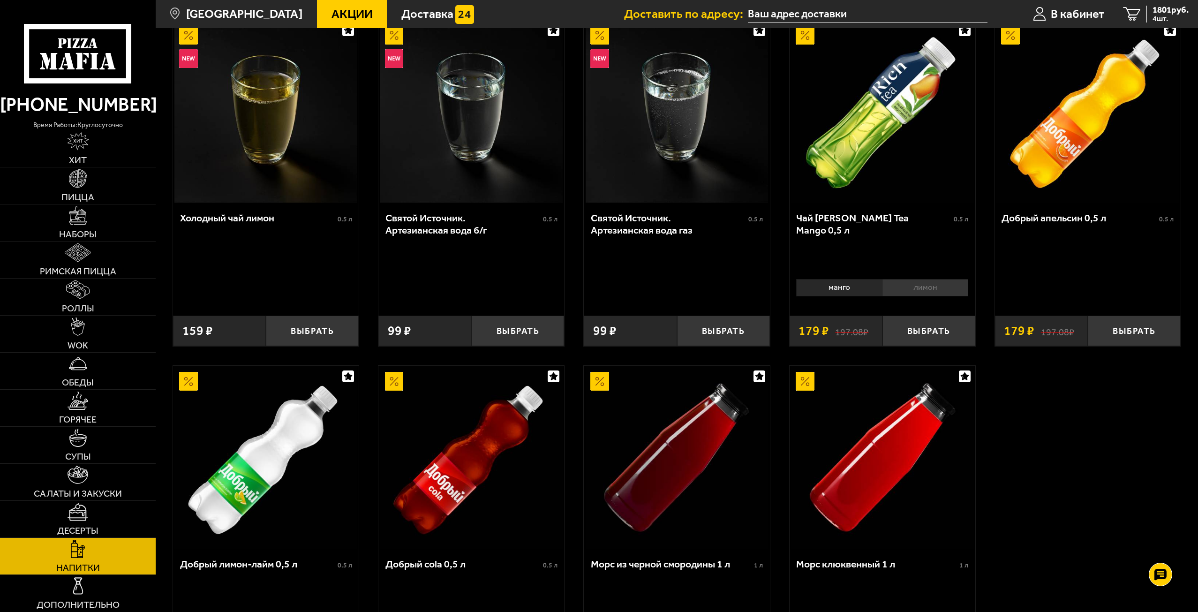
scroll to position [516, 0]
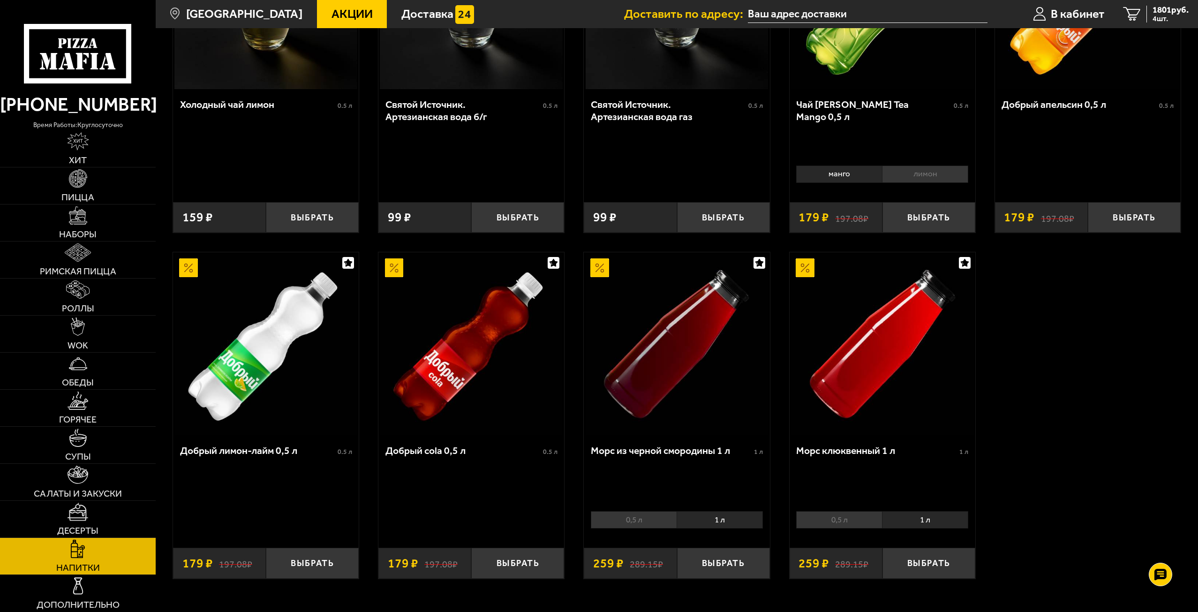
click at [922, 522] on li "1 л" at bounding box center [925, 519] width 86 height 17
click at [836, 519] on li "0,5 л" at bounding box center [839, 519] width 86 height 17
click at [920, 520] on li "1 л" at bounding box center [925, 519] width 86 height 17
click at [827, 519] on li "0,5 л" at bounding box center [839, 519] width 86 height 17
click at [939, 523] on li "1 л" at bounding box center [925, 519] width 86 height 17
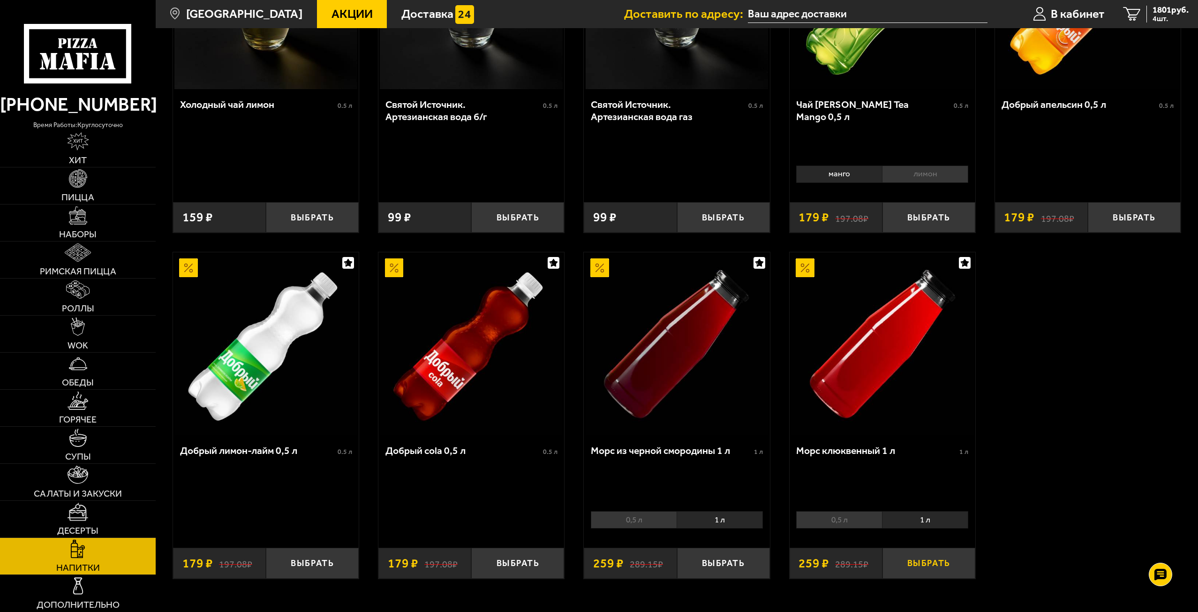
click at [932, 565] on button "Выбрать" at bounding box center [929, 563] width 93 height 30
click at [1174, 6] on span "2060 руб." at bounding box center [1171, 10] width 36 height 9
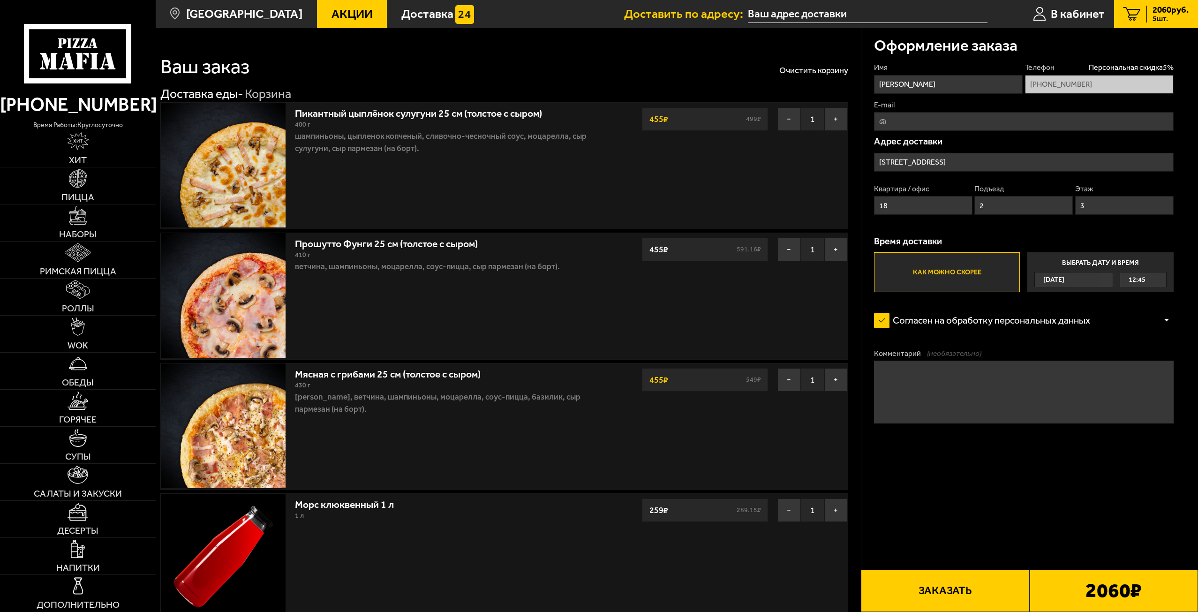
type input "Ленинградская область, Всеволожск, Малая Народная улица, 10"
click at [1024, 160] on input "Ленинградская область, Всеволожск, Малая Народная улица, 10" at bounding box center [1024, 162] width 300 height 19
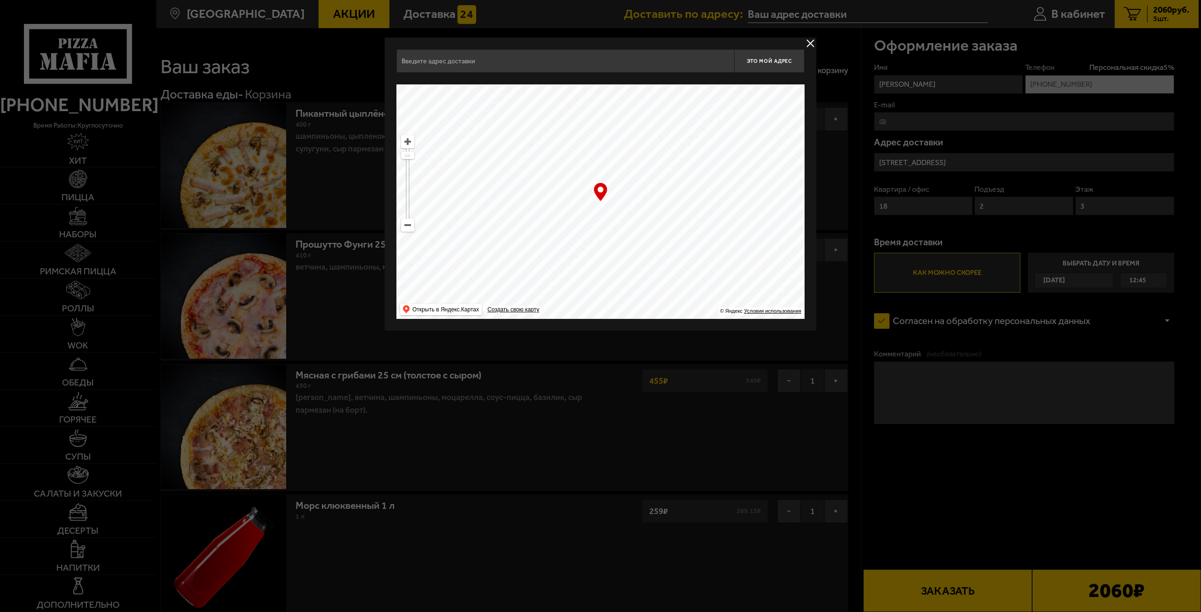
type input "Ленинградская область, Всеволожск, Малая Народная улица, 10"
drag, startPoint x: 653, startPoint y: 237, endPoint x: 716, endPoint y: 22, distance: 224.4
click at [716, 22] on main "Санкт-Петербург Все Акции Доставка Личный кабинет Акции Доставка Доставить по а…" at bounding box center [677, 585] width 1043 height 1171
drag, startPoint x: 407, startPoint y: 154, endPoint x: 405, endPoint y: 167, distance: 13.3
click at [405, 167] on ymaps at bounding box center [408, 167] width 12 height 6
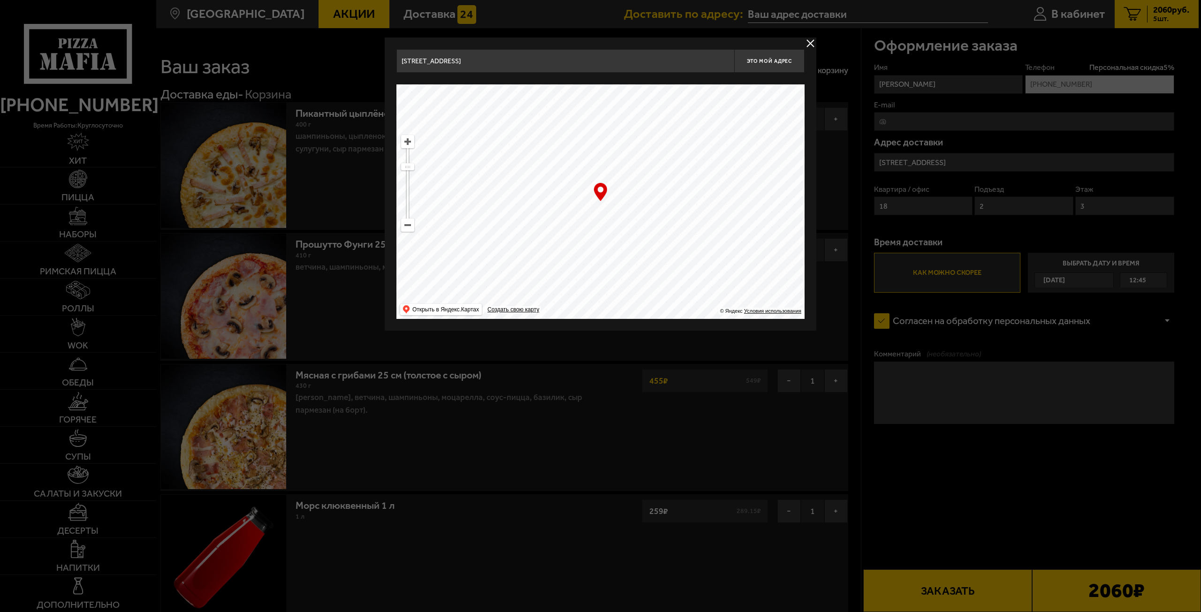
drag, startPoint x: 636, startPoint y: 277, endPoint x: 674, endPoint y: 159, distance: 123.6
click at [674, 159] on ymaps at bounding box center [600, 201] width 408 height 235
drag, startPoint x: 619, startPoint y: 259, endPoint x: 632, endPoint y: 190, distance: 69.7
click at [632, 190] on ymaps at bounding box center [600, 201] width 408 height 235
click at [410, 141] on ymaps at bounding box center [408, 142] width 12 height 12
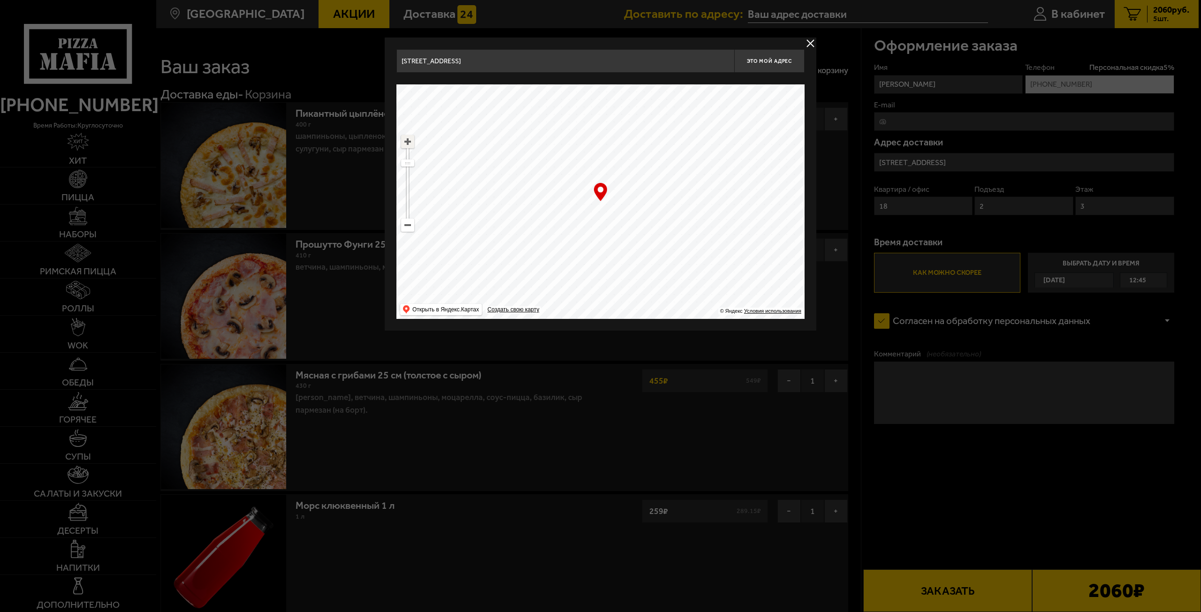
click at [410, 141] on ymaps at bounding box center [408, 142] width 12 height 12
type input "[STREET_ADDRESS]"
drag, startPoint x: 641, startPoint y: 396, endPoint x: 614, endPoint y: 273, distance: 125.2
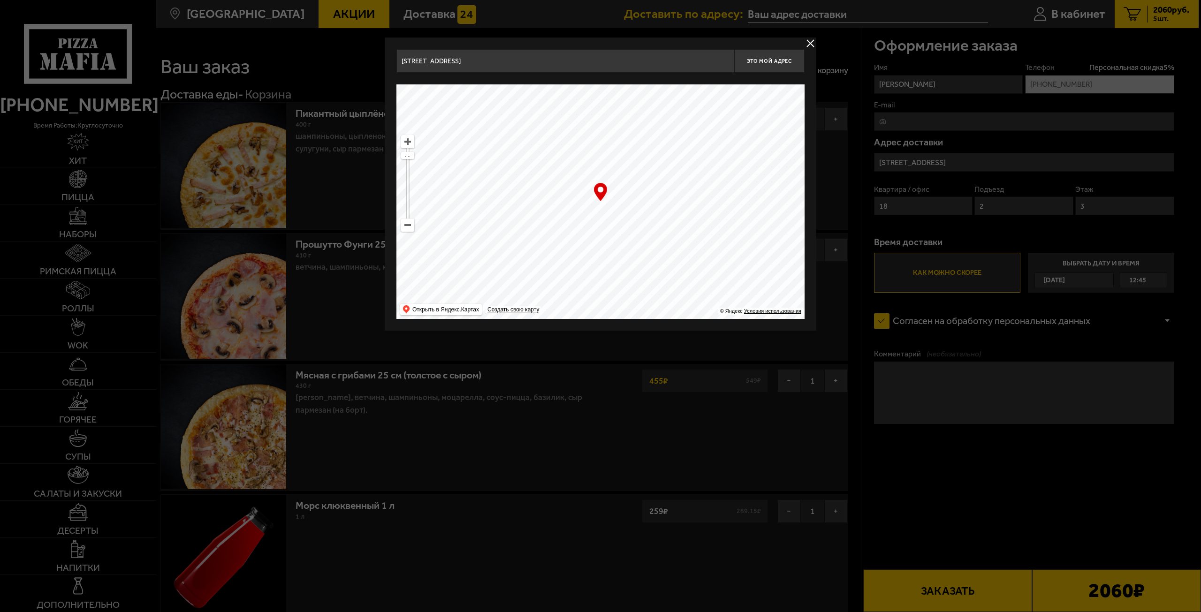
click at [614, 273] on ymaps at bounding box center [600, 201] width 408 height 235
click at [781, 65] on button "Это мой адрес" at bounding box center [769, 60] width 70 height 23
type input "[STREET_ADDRESS]"
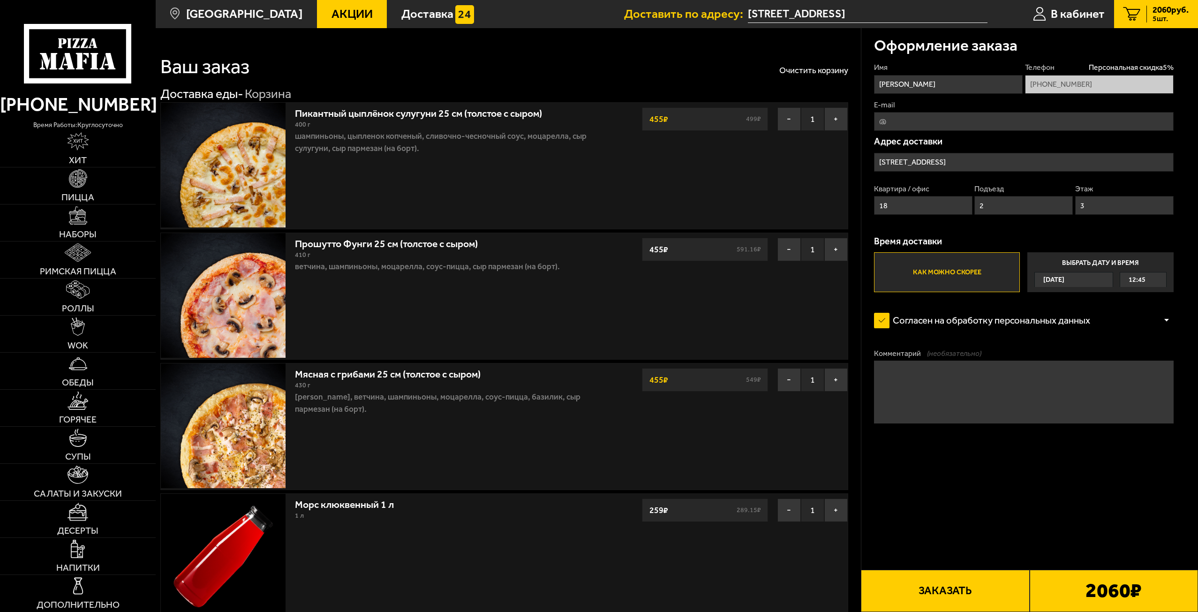
click at [1062, 279] on span "Сегодня" at bounding box center [1054, 280] width 21 height 15
click at [0, 0] on input "Выбрать дату и время Сегодня 12:45" at bounding box center [0, 0] width 0 height 0
click at [944, 590] on button "Заказать" at bounding box center [945, 591] width 168 height 42
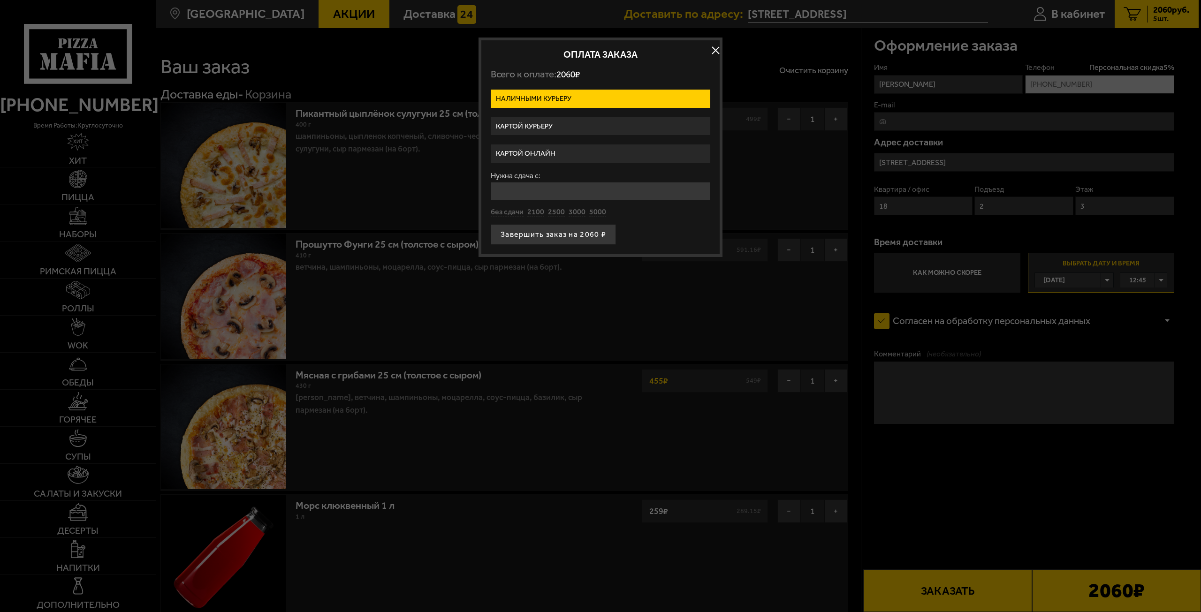
click at [556, 154] on label "Картой онлайн" at bounding box center [601, 153] width 220 height 18
click at [0, 0] on input "Картой онлайн" at bounding box center [0, 0] width 0 height 0
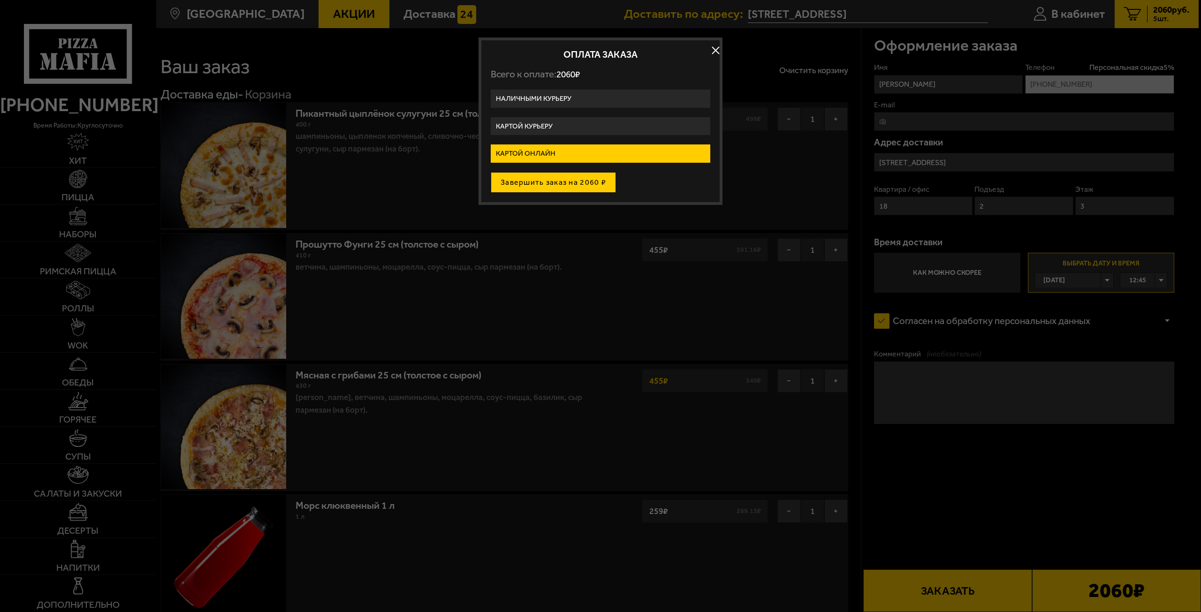
click at [560, 184] on button "Завершить заказ на 2060 ₽" at bounding box center [553, 182] width 125 height 21
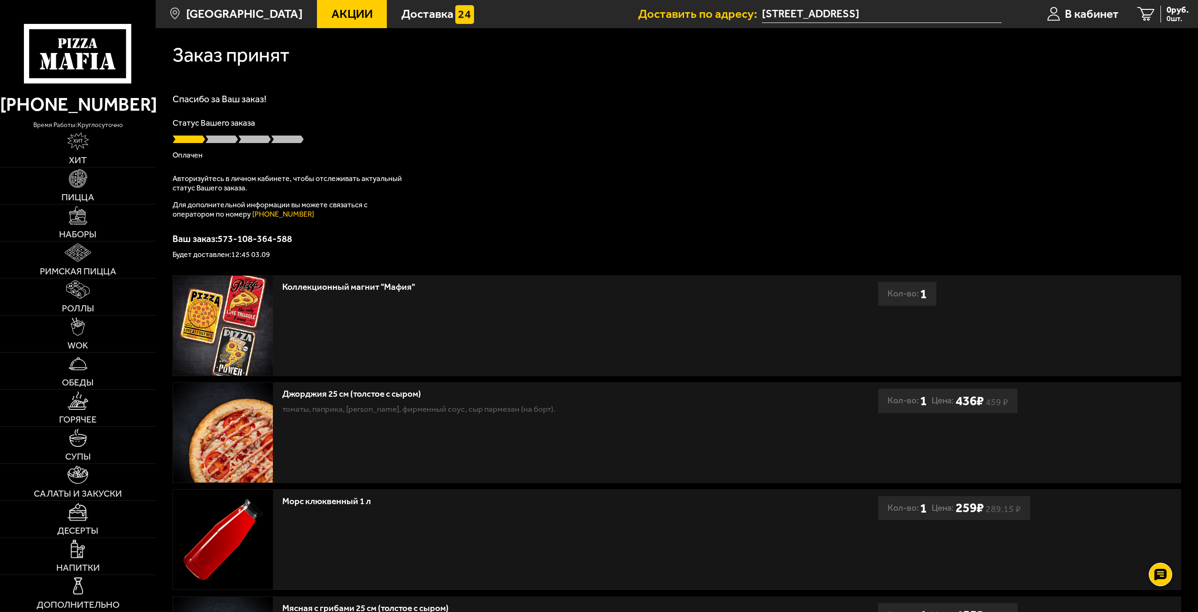
click at [847, 18] on input "Ленинградская область, Всеволожск, Малая Народная улица, 10" at bounding box center [882, 14] width 240 height 17
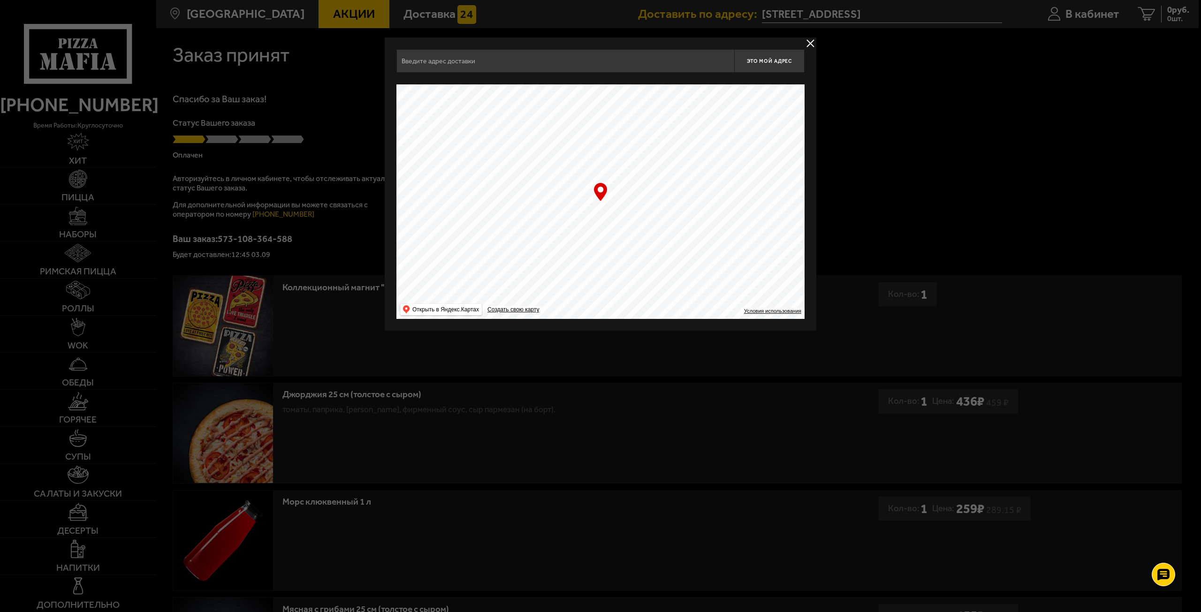
type input "[STREET_ADDRESS]"
click at [779, 61] on span "Это мой адрес" at bounding box center [769, 61] width 45 height 6
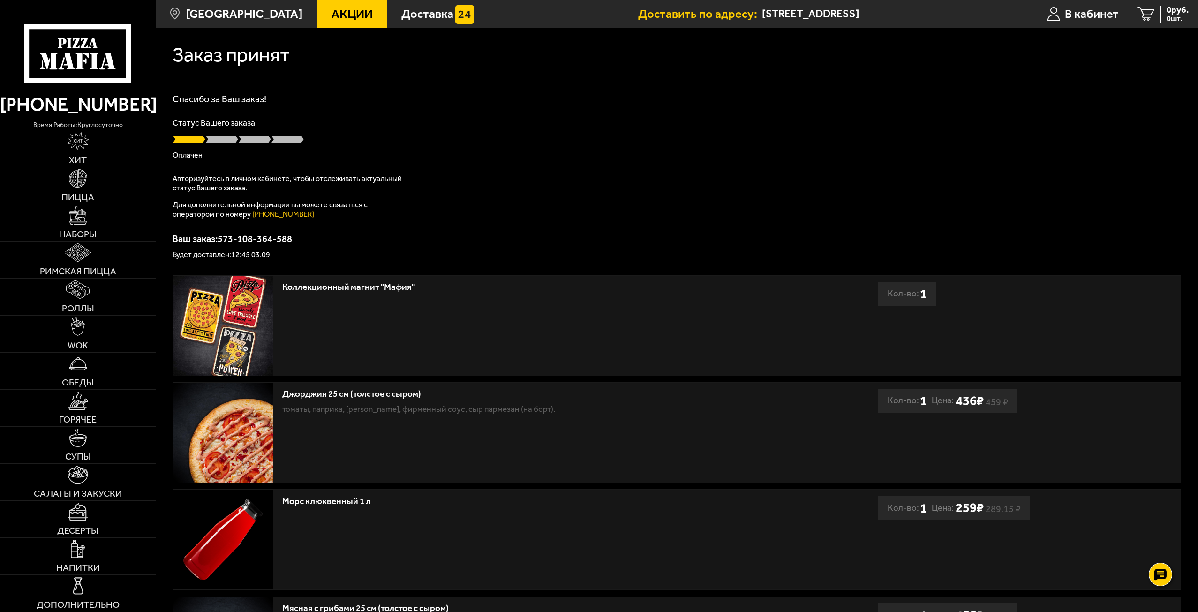
click at [853, 17] on input "Ленинградская область, Всеволожск, Малая Народная улица, 10" at bounding box center [882, 14] width 240 height 17
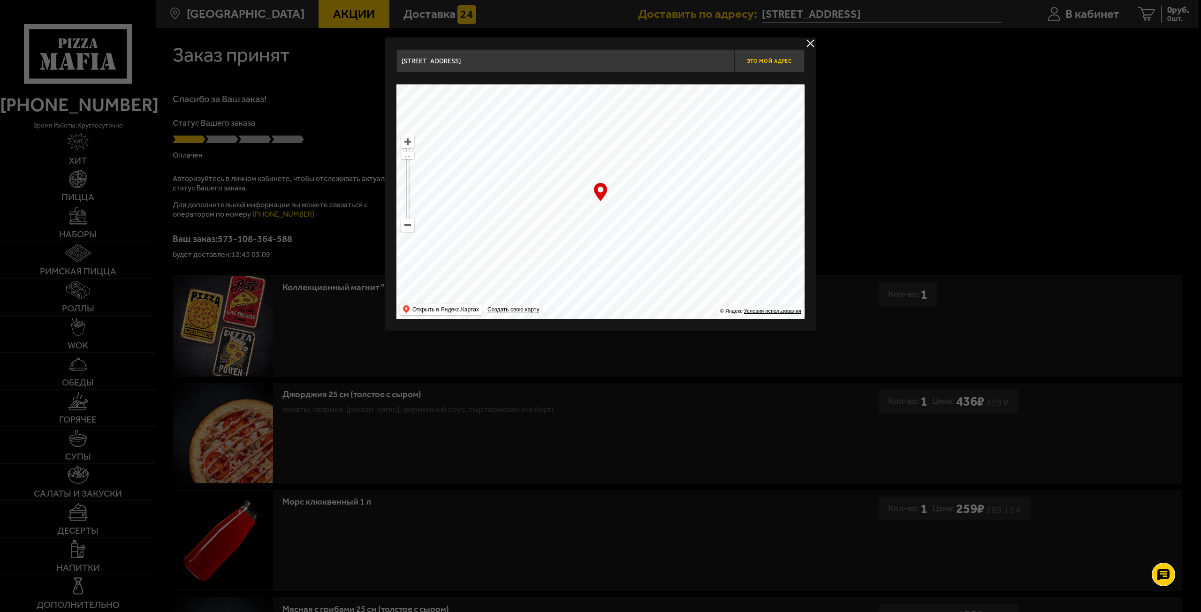
click at [758, 59] on span "Это мой адрес" at bounding box center [769, 61] width 45 height 6
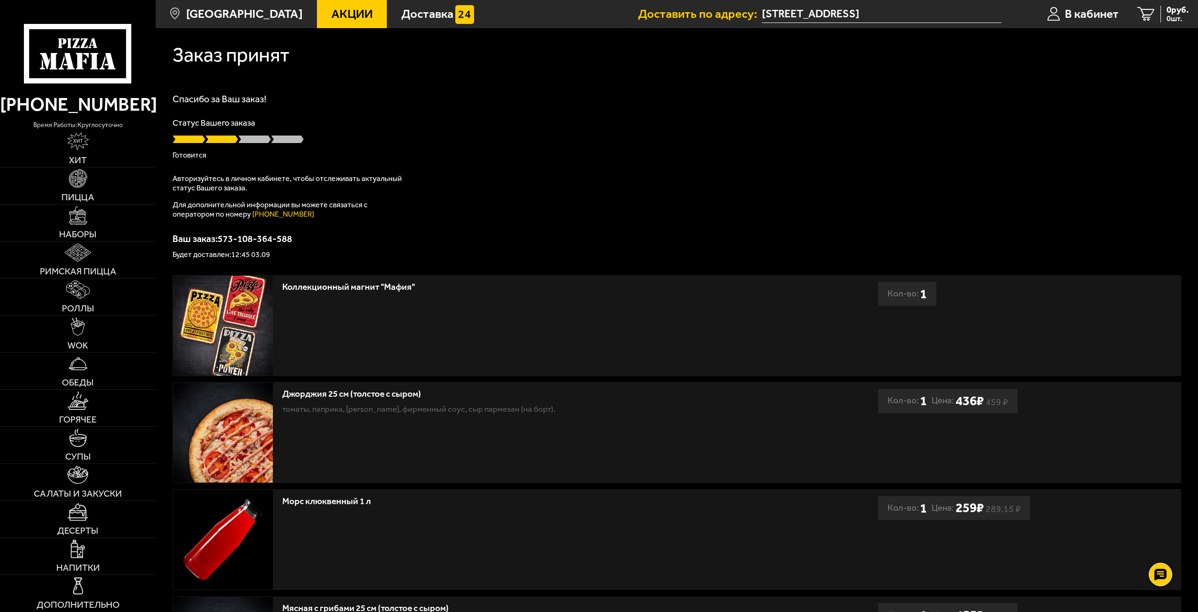
click at [915, 15] on input "Ленинградская область, Всеволожск, Малая Народная улица, 10" at bounding box center [882, 14] width 240 height 17
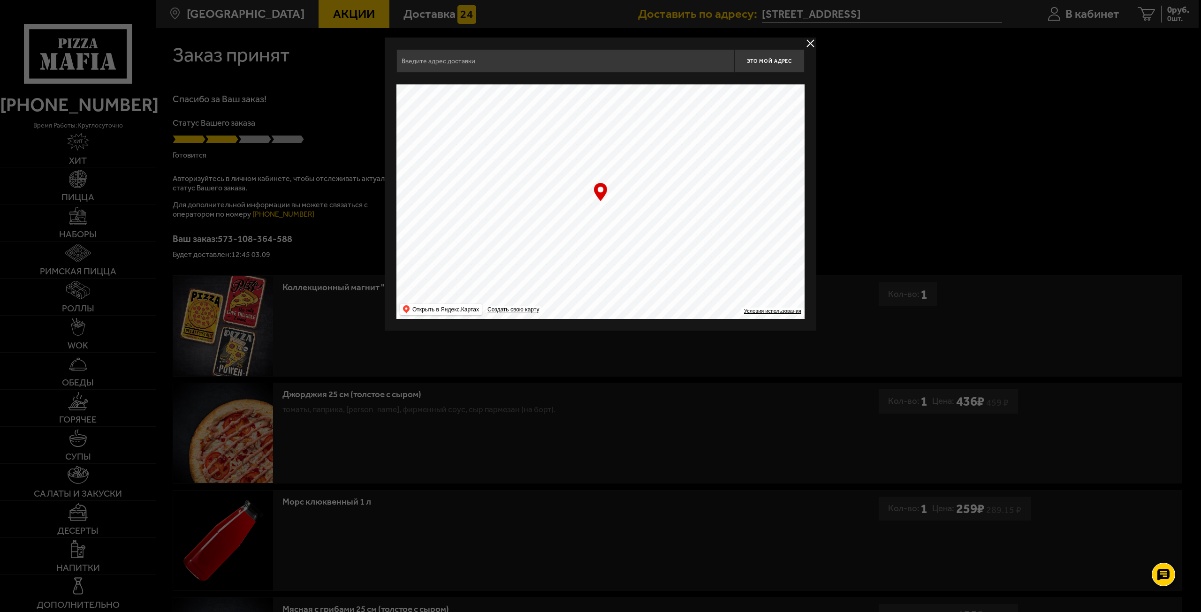
type input "[STREET_ADDRESS]"
click at [784, 61] on span "Это мой адрес" at bounding box center [769, 61] width 45 height 6
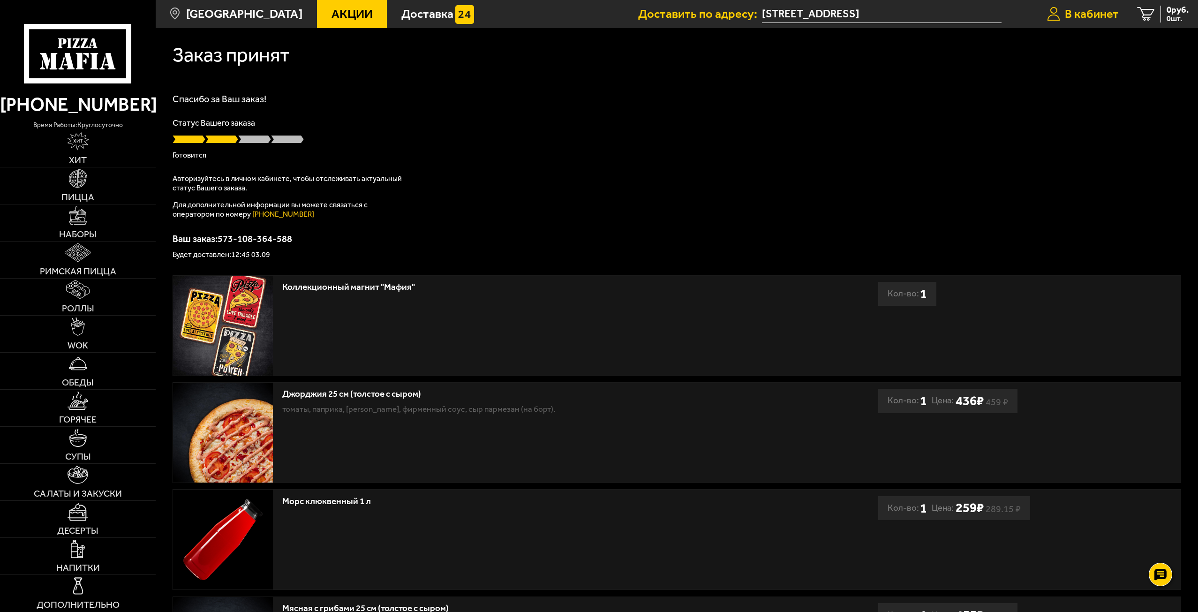
click at [1084, 15] on span "В кабинет" at bounding box center [1092, 14] width 54 height 12
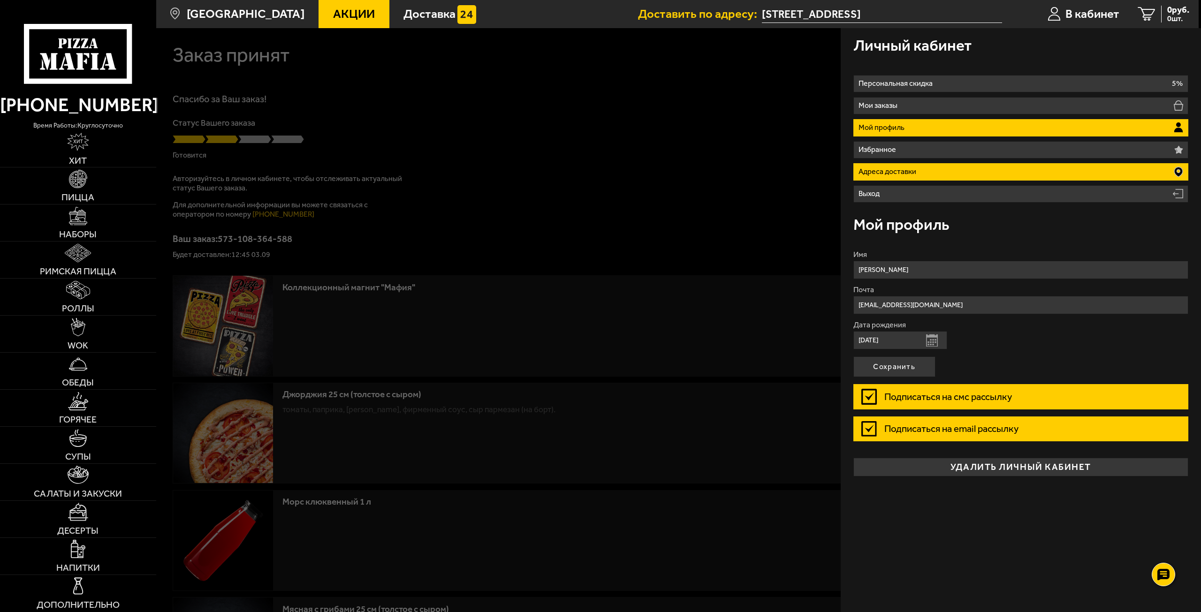
click at [1007, 174] on li "Адреса доставки" at bounding box center [1020, 171] width 335 height 17
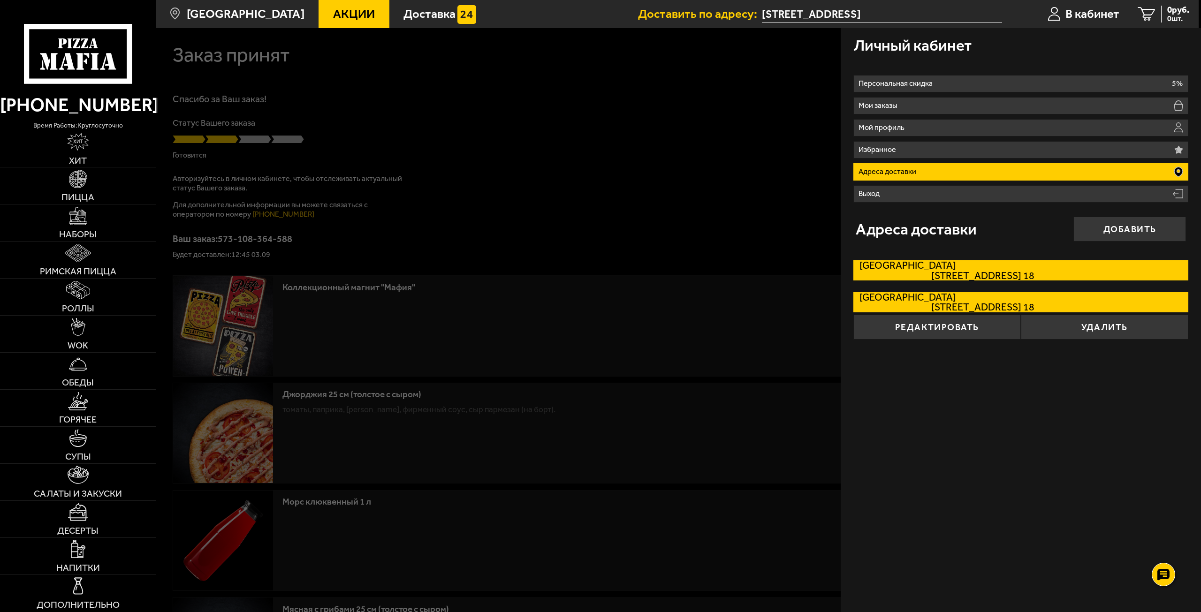
click at [962, 271] on span "Народная улица, дом 10 кв. 18" at bounding box center [946, 276] width 175 height 10
click at [0, 0] on input "Ленинградская область Народная улица, дом 10 кв. 18" at bounding box center [0, 0] width 0 height 0
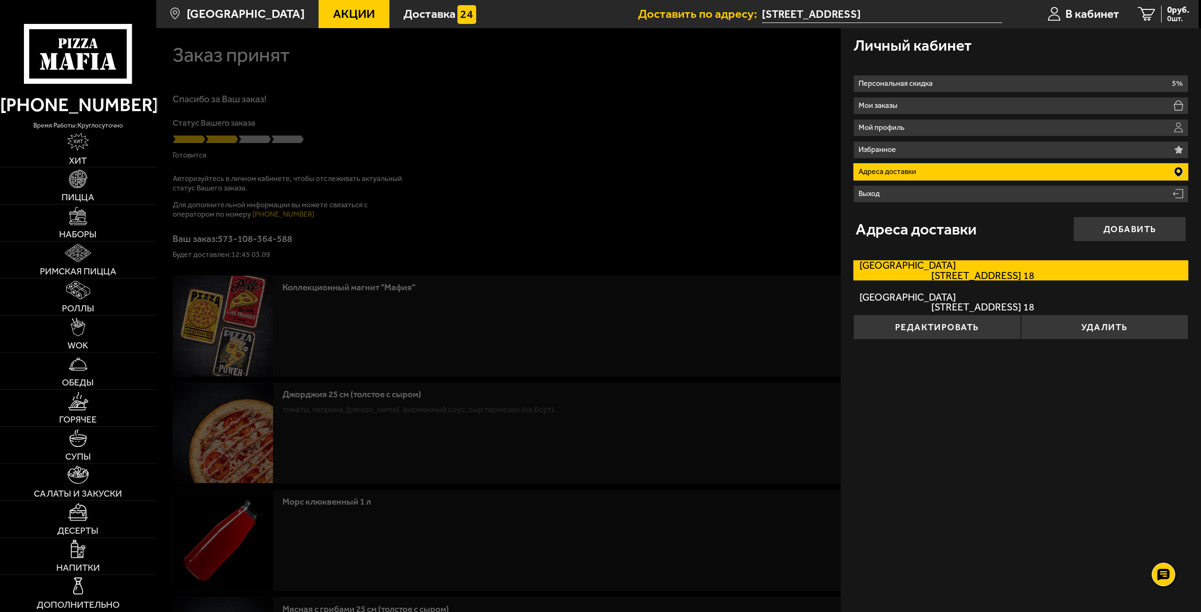
type input "[STREET_ADDRESS]"
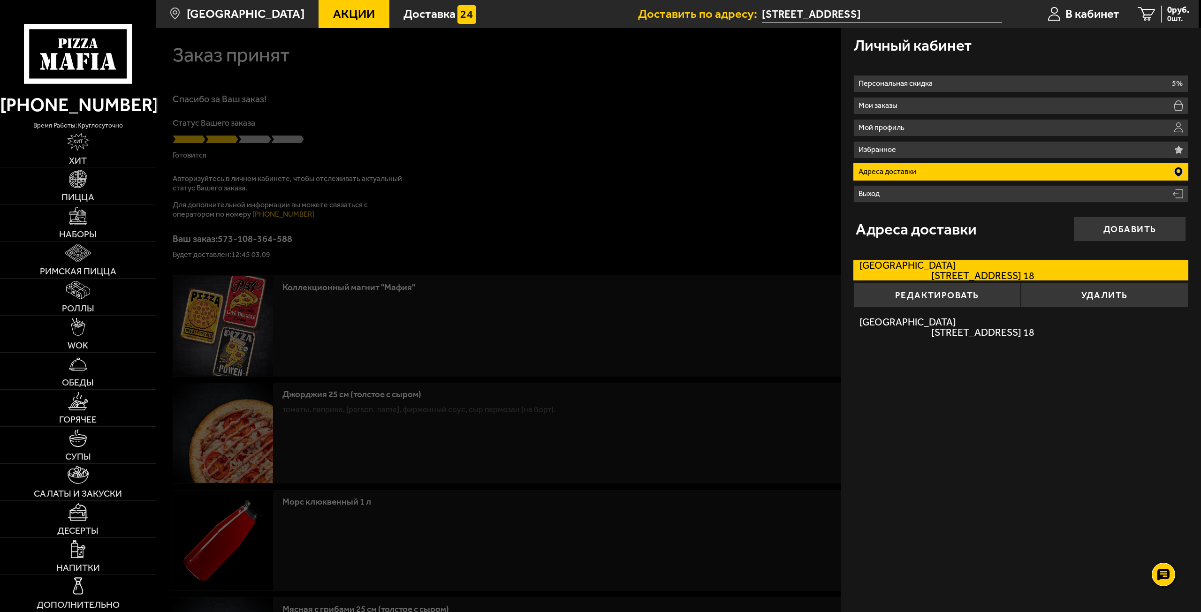
click at [935, 14] on input "[STREET_ADDRESS]" at bounding box center [882, 14] width 240 height 17
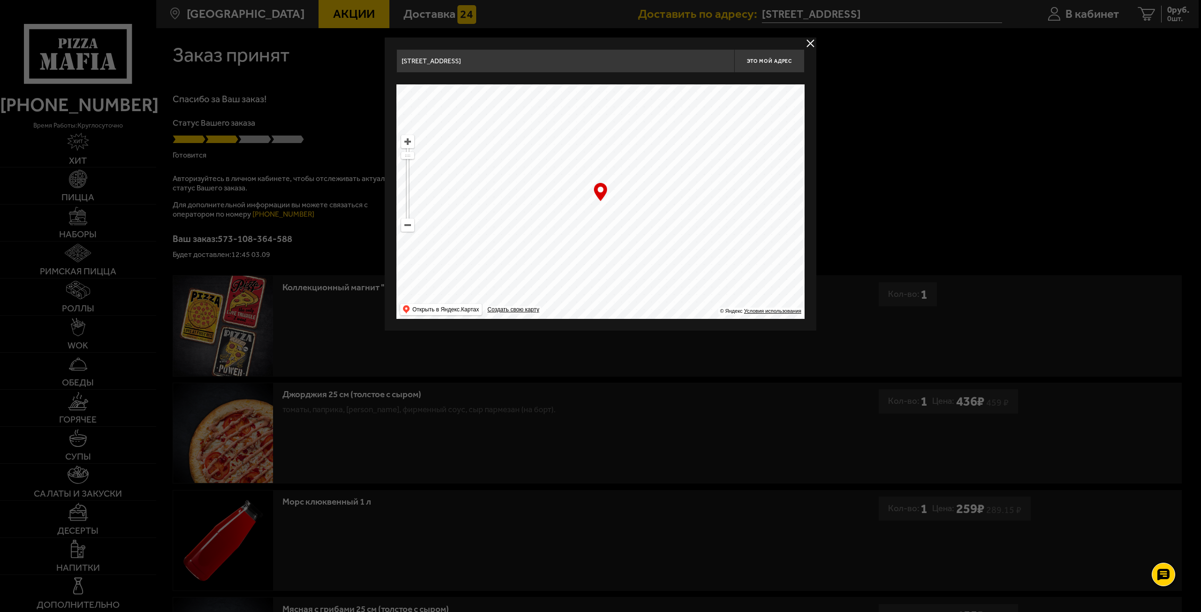
click at [812, 40] on button "delivery type" at bounding box center [810, 44] width 12 height 12
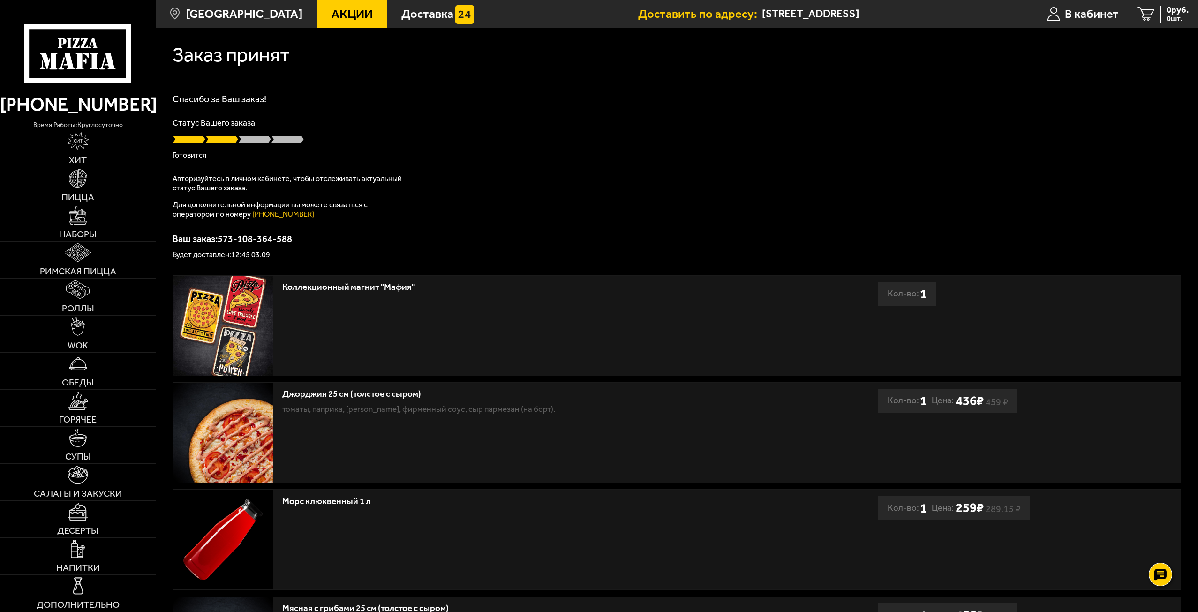
click at [957, 18] on input "[STREET_ADDRESS]" at bounding box center [882, 14] width 240 height 17
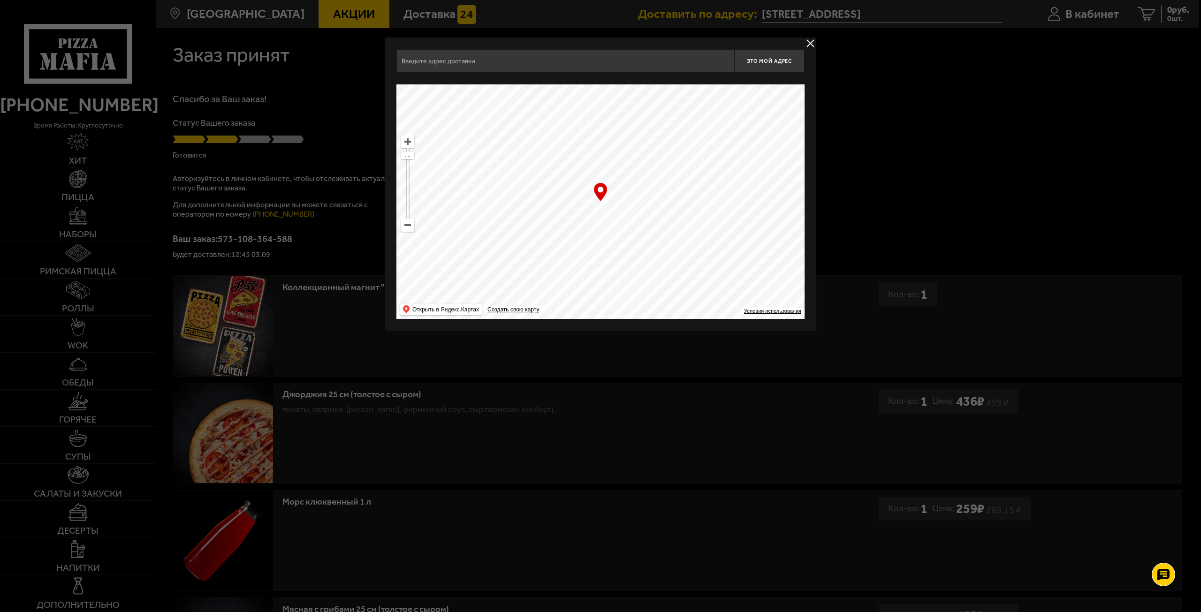
type input "[STREET_ADDRESS]"
click at [815, 41] on button "delivery type" at bounding box center [810, 44] width 12 height 12
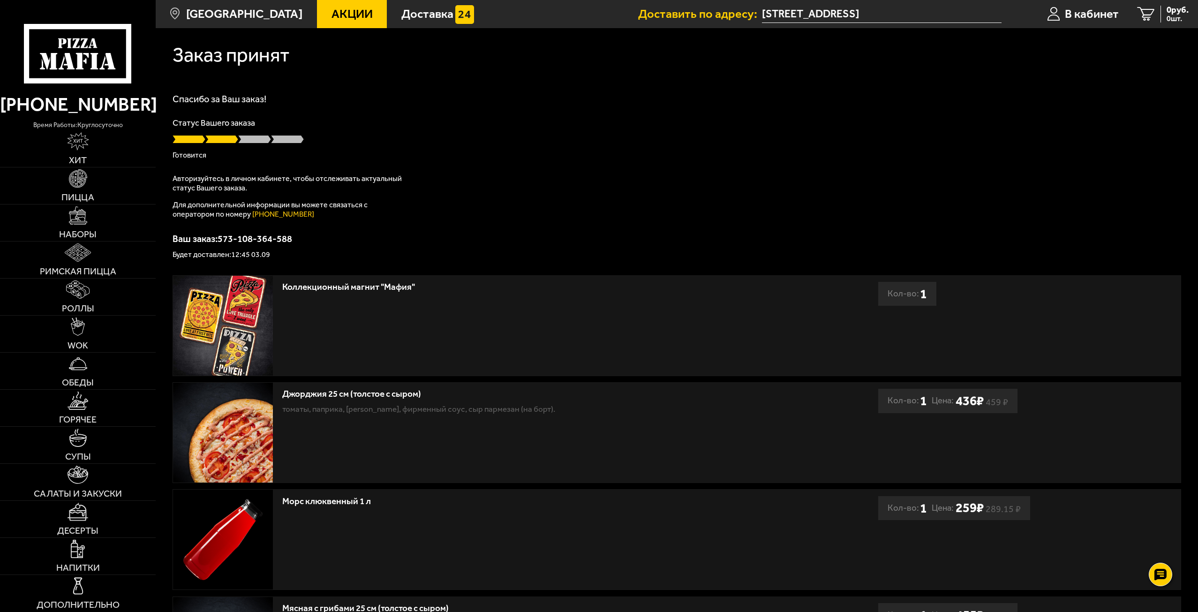
click at [657, 101] on h1 "Спасибо за Ваш заказ!" at bounding box center [677, 98] width 1009 height 9
